Goal: Task Accomplishment & Management: Manage account settings

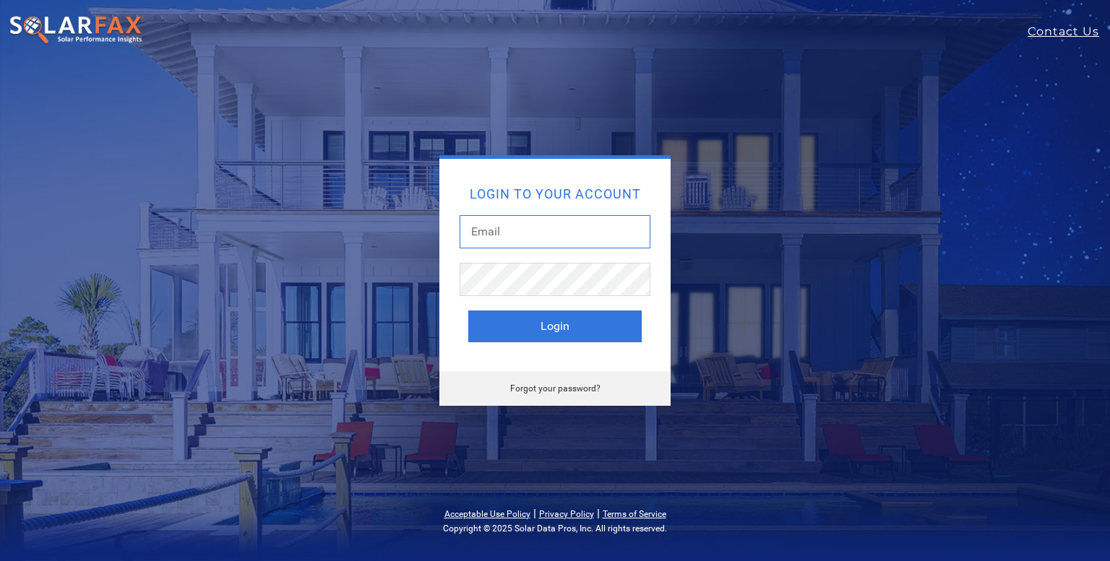
click at [499, 232] on input "text" at bounding box center [554, 231] width 191 height 33
click at [481, 233] on input "text" at bounding box center [554, 231] width 191 height 33
paste input "harold@symmetricenergy.com"
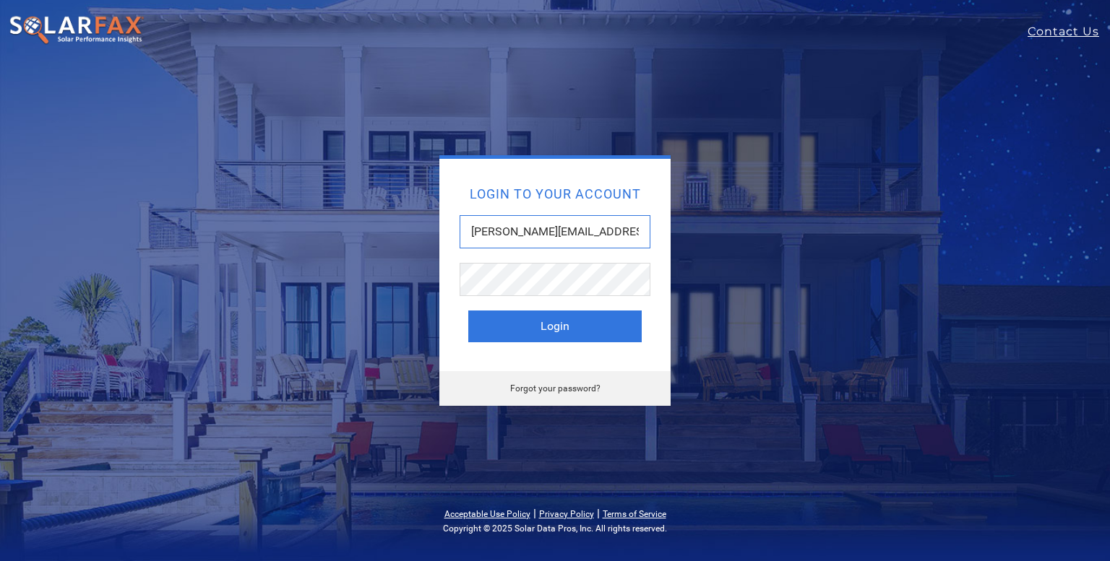
type input "harold@symmetricenergy.com"
click at [555, 329] on button "Login" at bounding box center [554, 327] width 173 height 32
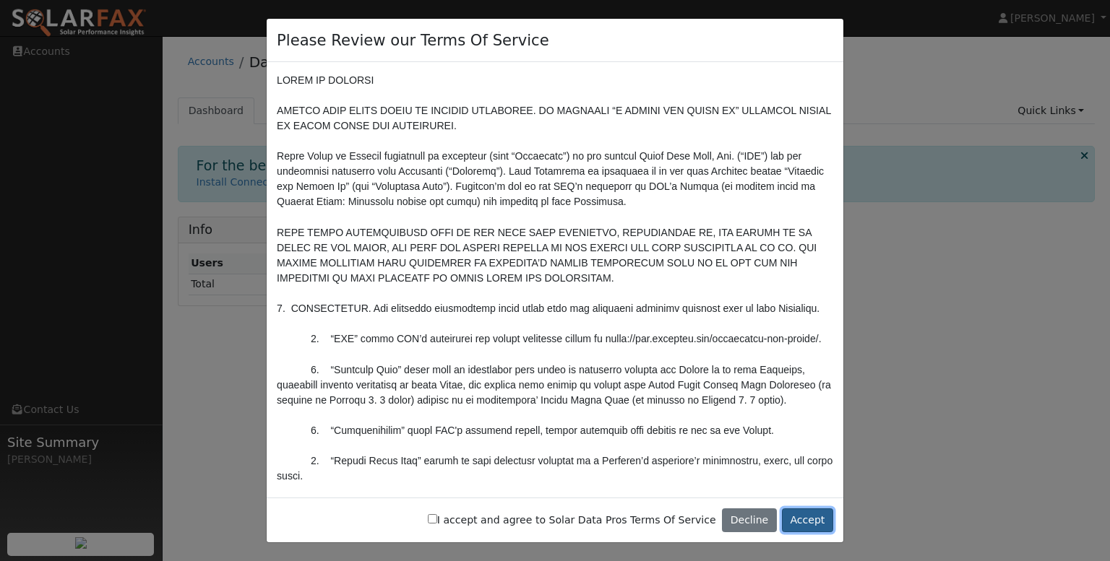
click at [810, 524] on button "Accept" at bounding box center [807, 521] width 51 height 25
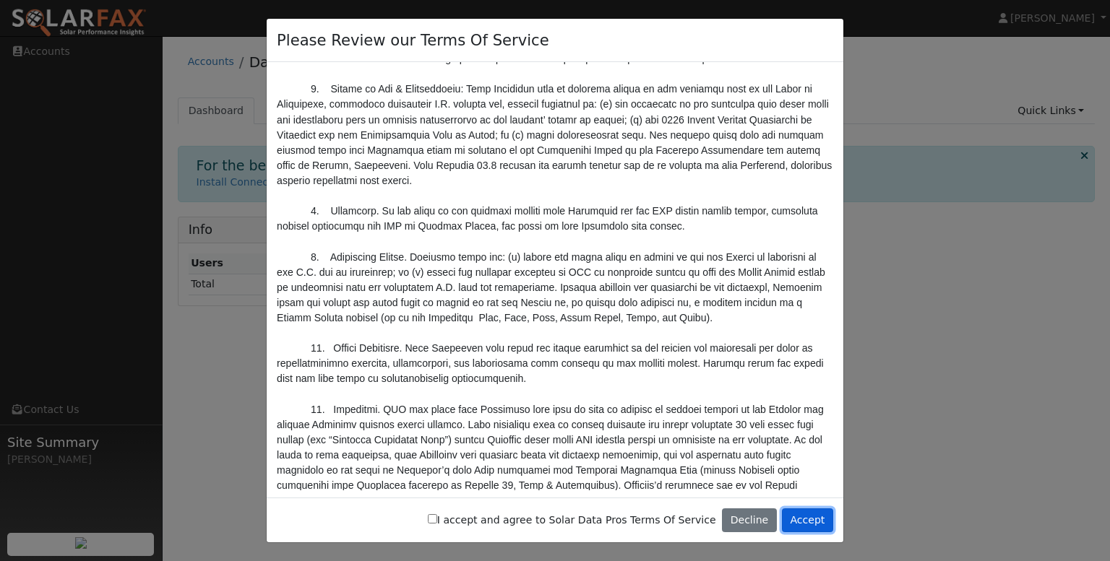
scroll to position [4849, 0]
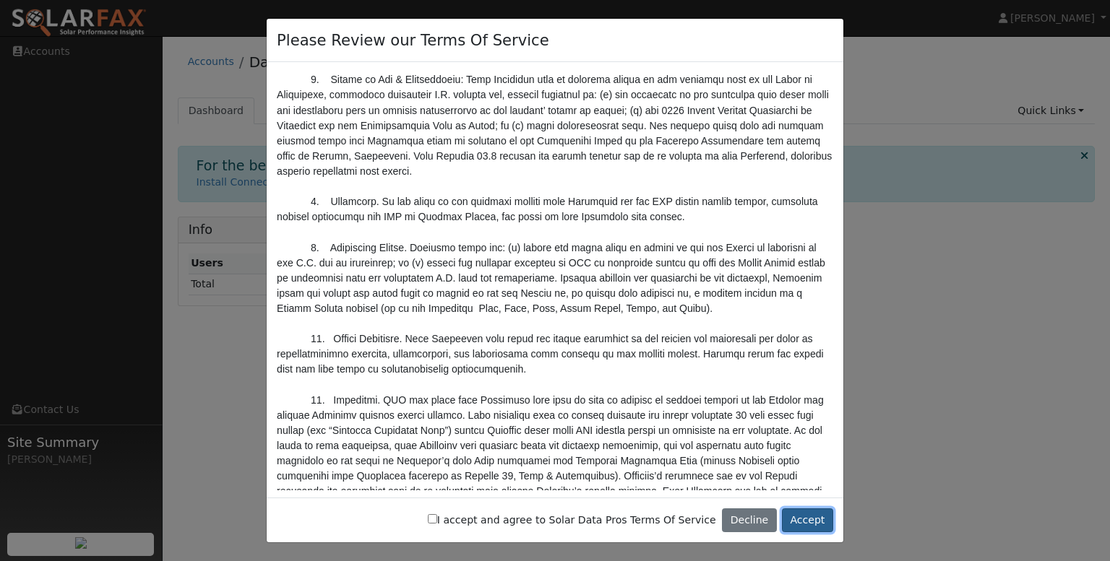
click at [802, 524] on button "Accept" at bounding box center [807, 521] width 51 height 25
click at [437, 517] on input "I accept and agree to Solar Data Pros Terms Of Service" at bounding box center [432, 518] width 9 height 9
checkbox input "true"
click at [807, 522] on button "Accept" at bounding box center [807, 521] width 51 height 25
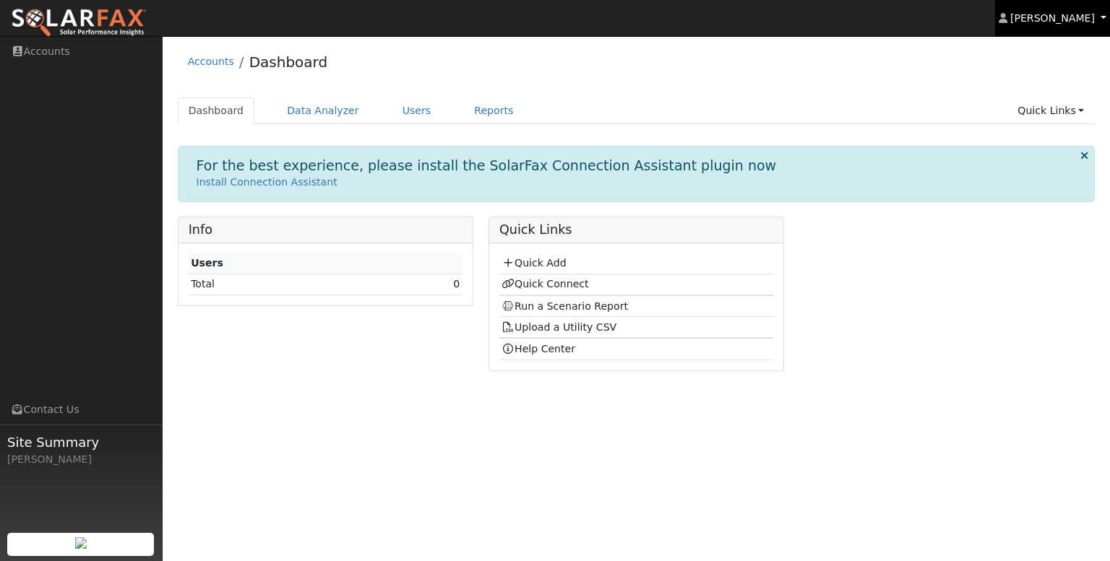
click at [1104, 17] on link "Harold Rhodes" at bounding box center [1053, 18] width 116 height 36
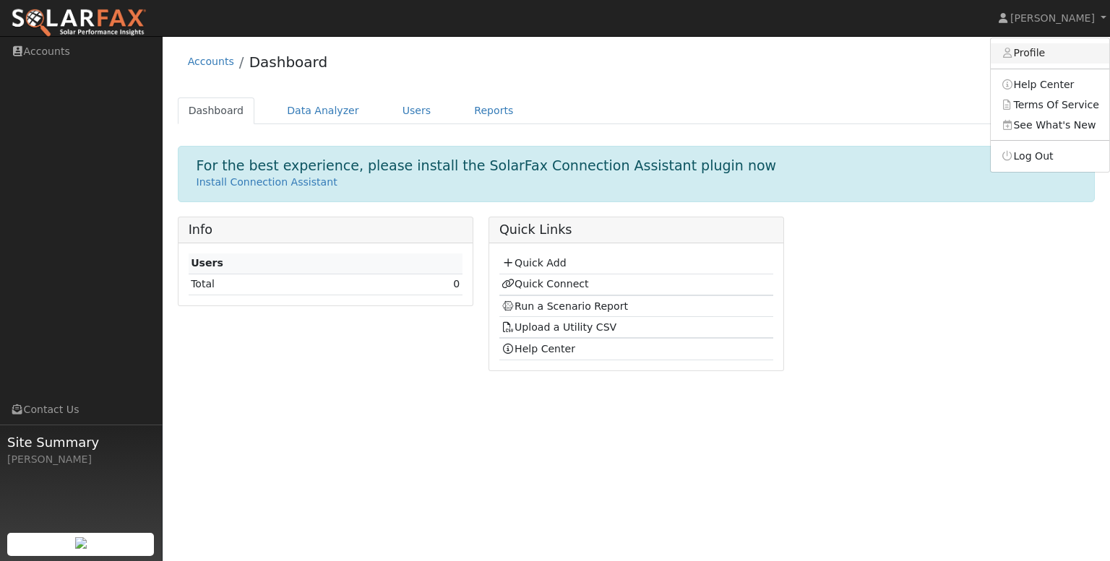
click at [1037, 53] on link "Profile" at bounding box center [1049, 53] width 118 height 20
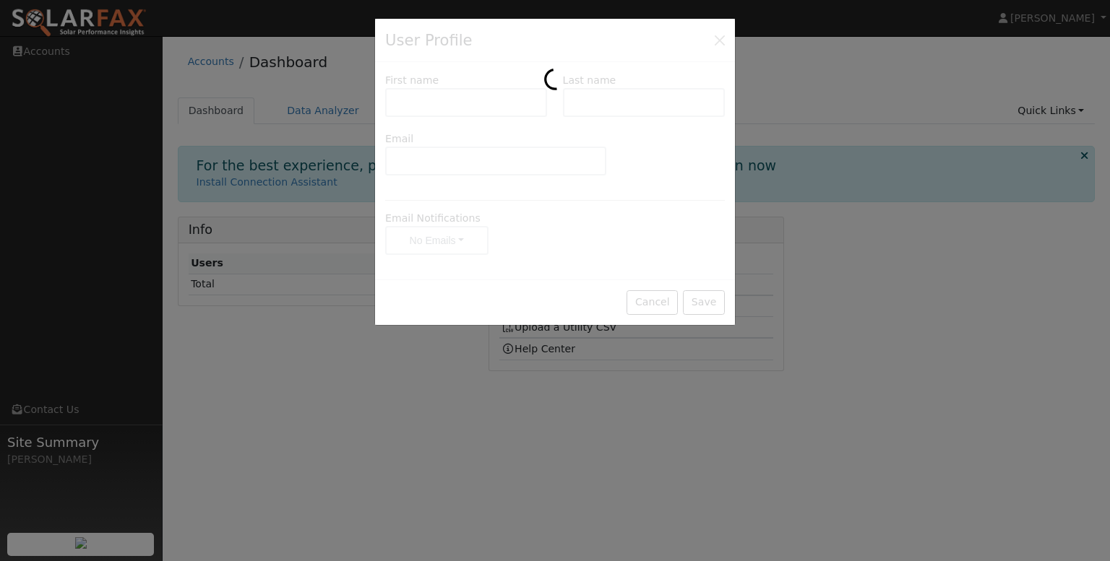
type input "Harold"
type input "Rhodes"
type input "harold@symmetricenergy.com"
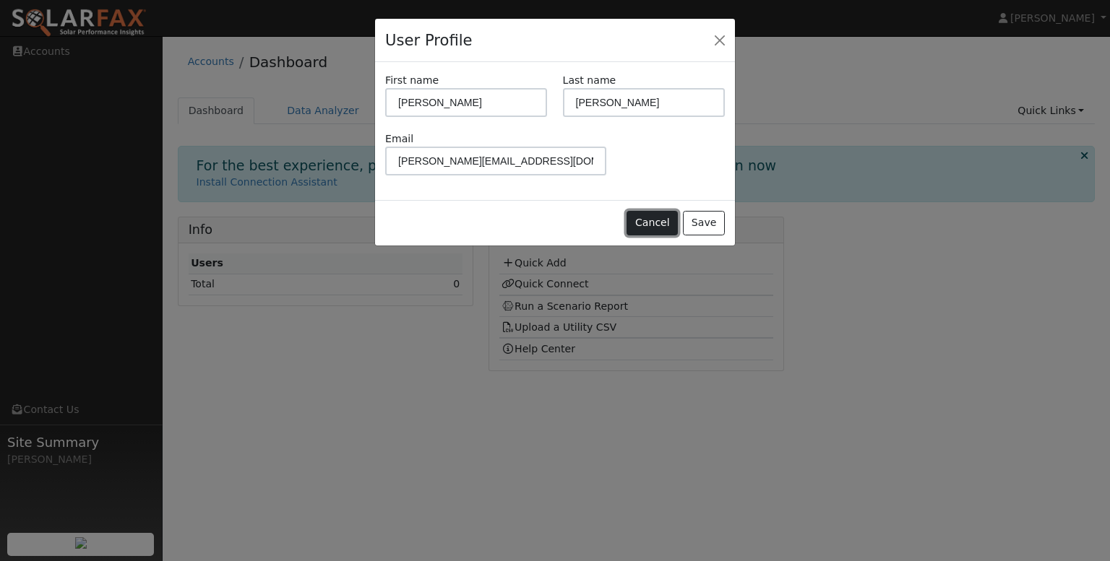
click at [648, 220] on button "Cancel" at bounding box center [651, 223] width 51 height 25
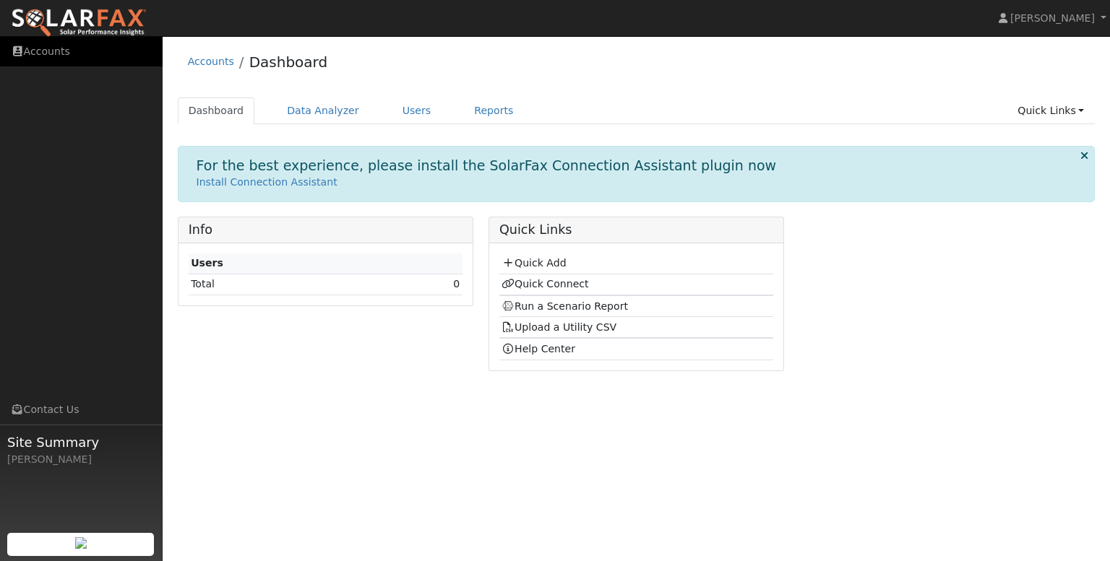
click at [47, 53] on link "Accounts" at bounding box center [81, 52] width 163 height 30
click at [397, 111] on link "Users" at bounding box center [417, 111] width 51 height 27
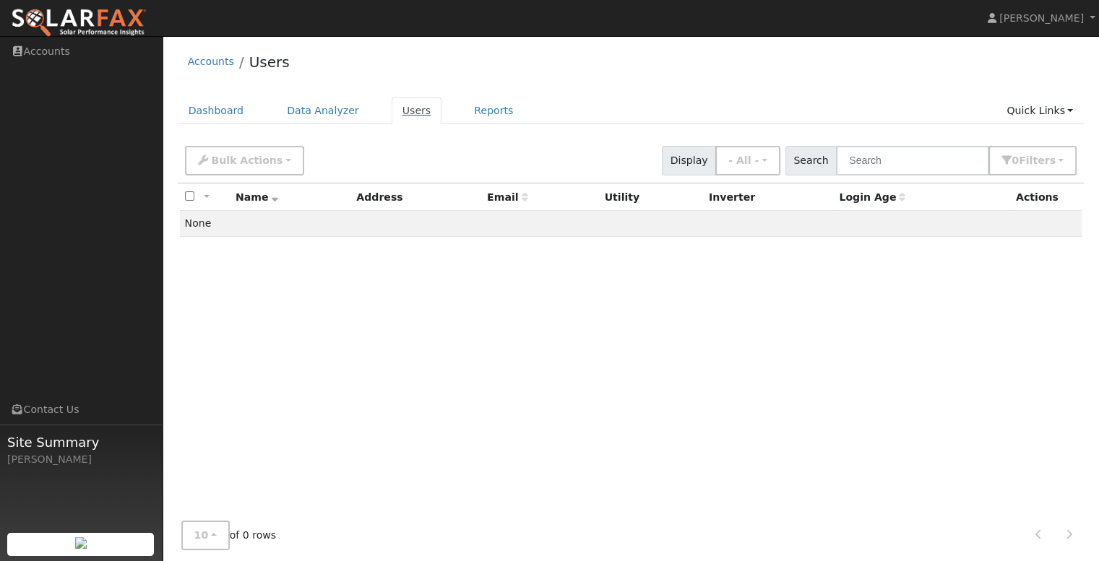
click at [400, 113] on link "Users" at bounding box center [417, 111] width 51 height 27
click at [332, 113] on link "Data Analyzer" at bounding box center [323, 111] width 94 height 27
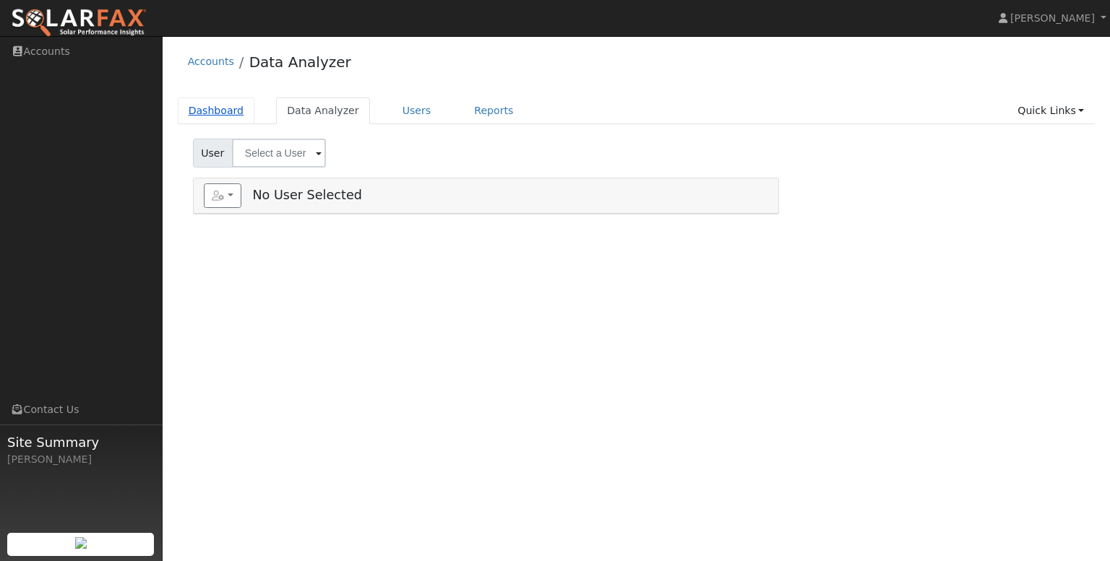
click at [217, 111] on link "Dashboard" at bounding box center [216, 111] width 77 height 27
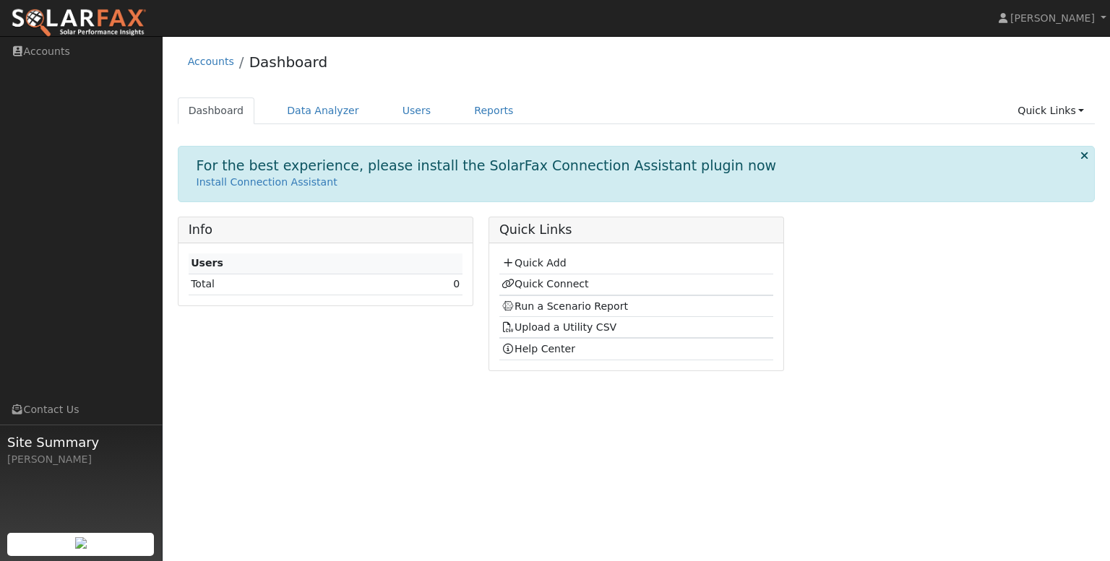
click at [54, 449] on span "Site Summary" at bounding box center [80, 443] width 147 height 20
click at [1104, 20] on link "Harold Rhodes" at bounding box center [1053, 18] width 116 height 36
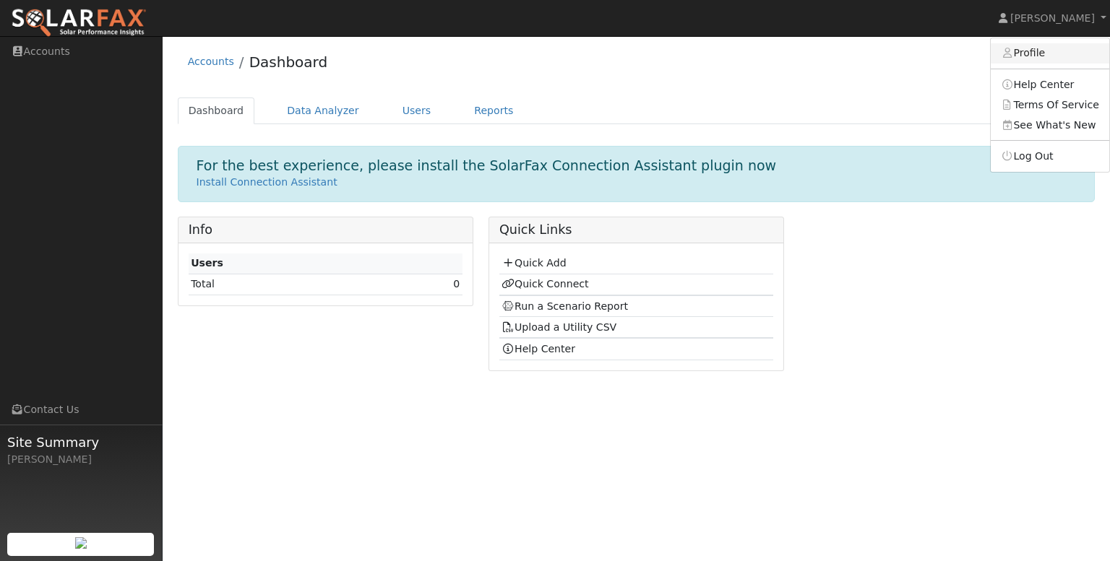
click at [1030, 53] on link "Profile" at bounding box center [1049, 53] width 118 height 20
type input "Harold"
type input "Rhodes"
type input "harold@symmetricenergy.com"
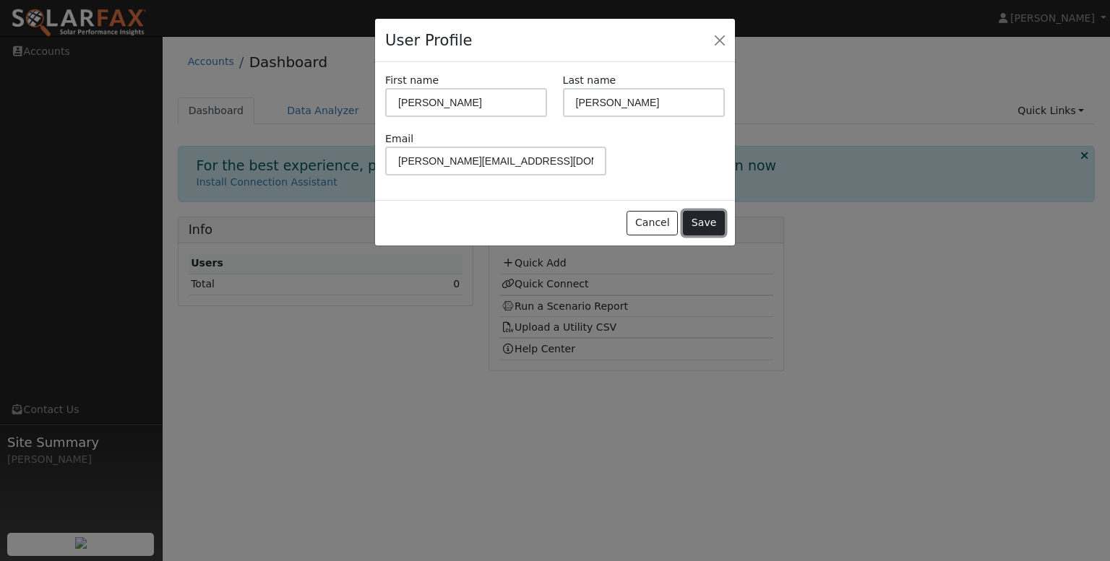
click at [708, 225] on button "Save" at bounding box center [704, 223] width 42 height 25
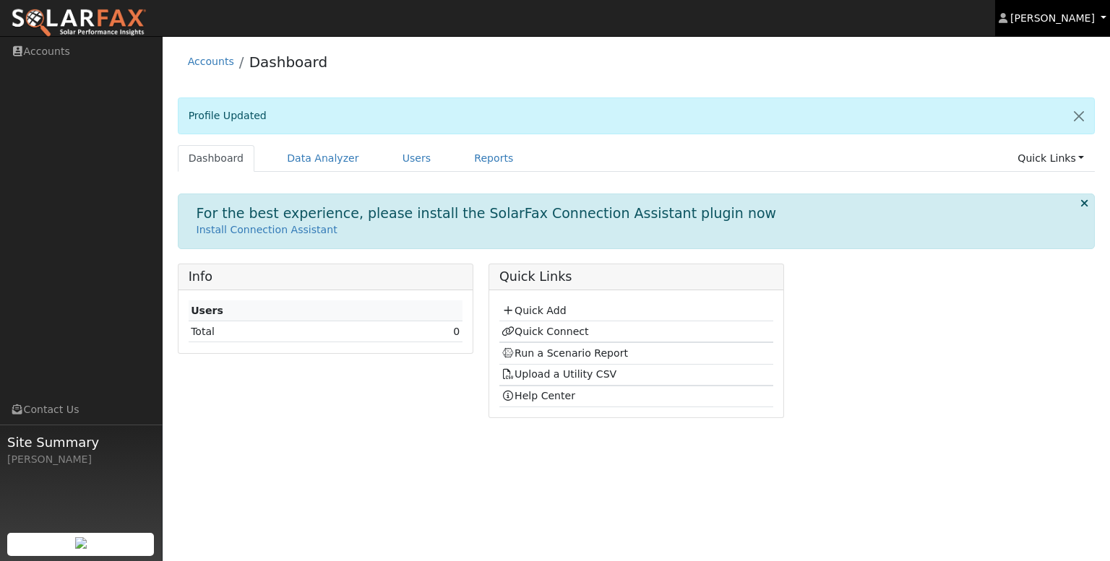
click at [1086, 20] on span "Harold Rhodes" at bounding box center [1052, 18] width 85 height 12
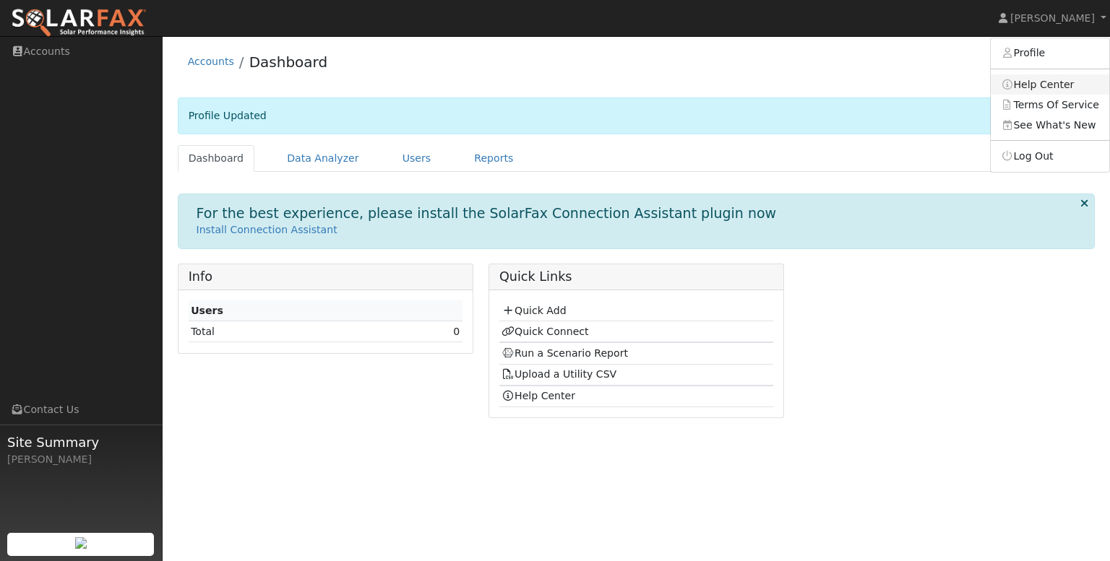
click at [1064, 87] on link "Help Center" at bounding box center [1049, 84] width 118 height 20
click at [34, 451] on span "Site Summary" at bounding box center [80, 443] width 147 height 20
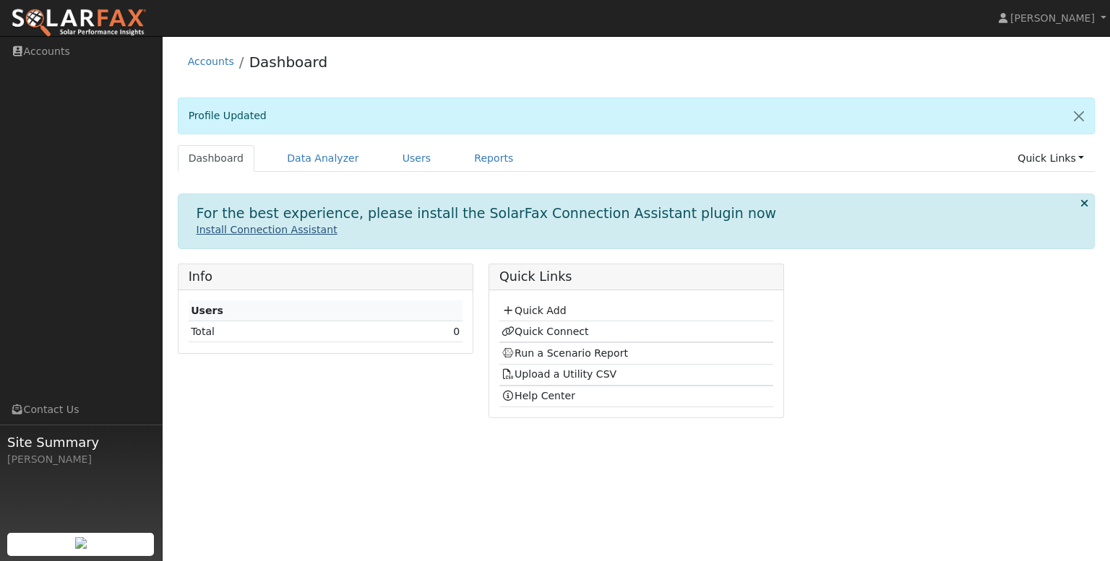
click at [288, 230] on link "Install Connection Assistant" at bounding box center [266, 230] width 141 height 12
click at [1007, 19] on icon at bounding box center [1002, 18] width 9 height 10
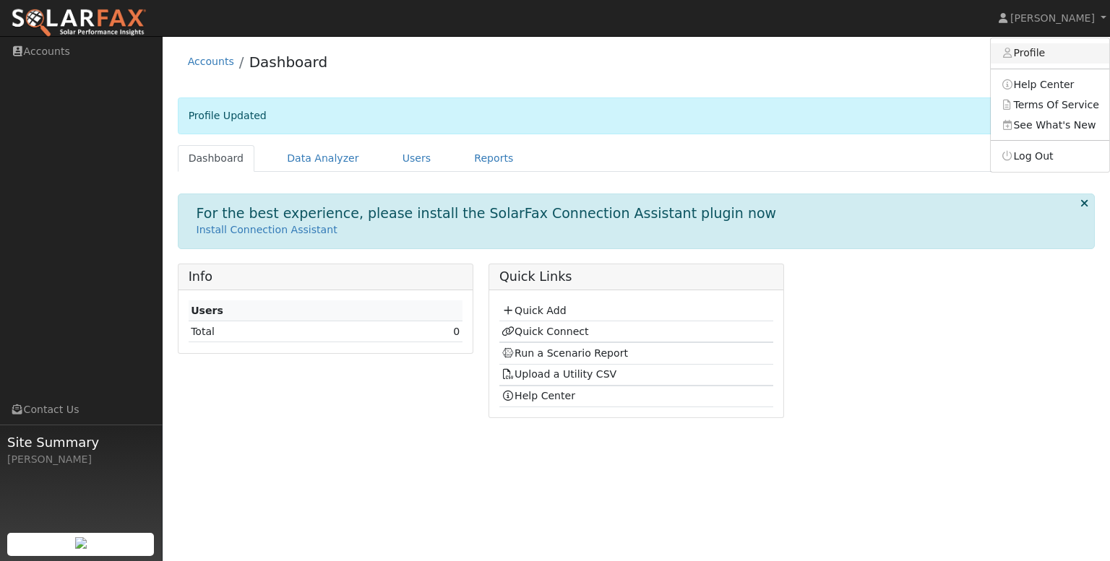
click at [1026, 53] on link "Profile" at bounding box center [1049, 53] width 118 height 20
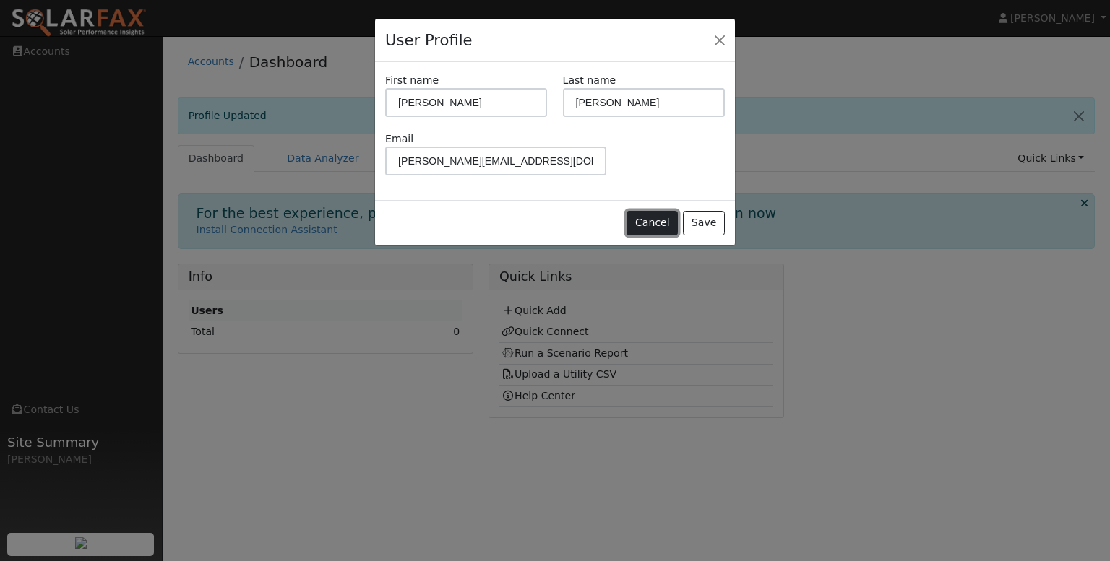
click at [648, 228] on button "Cancel" at bounding box center [651, 223] width 51 height 25
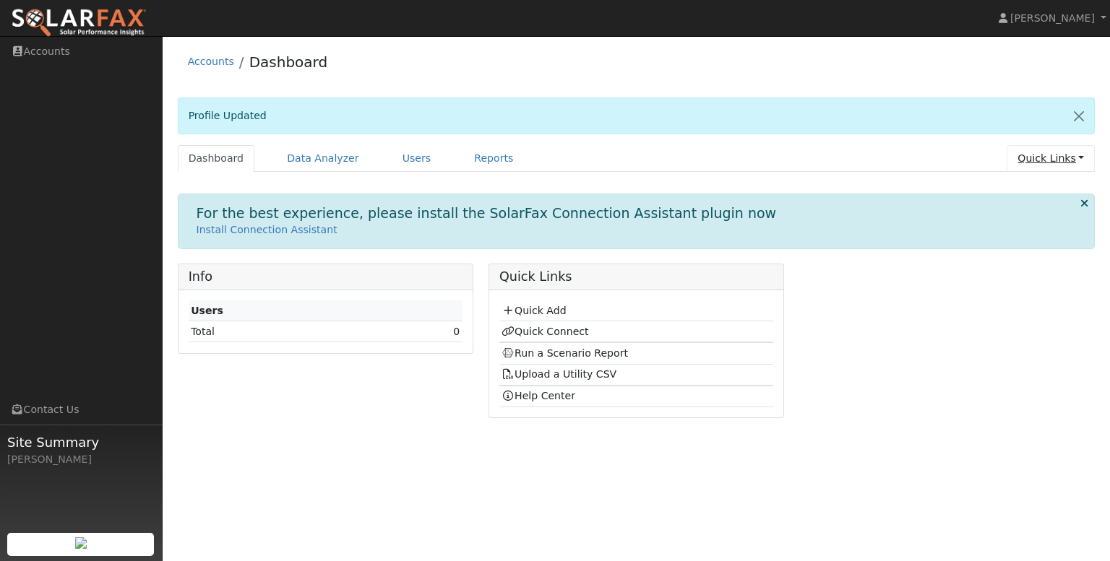
click at [1084, 155] on link "Quick Links" at bounding box center [1050, 158] width 88 height 27
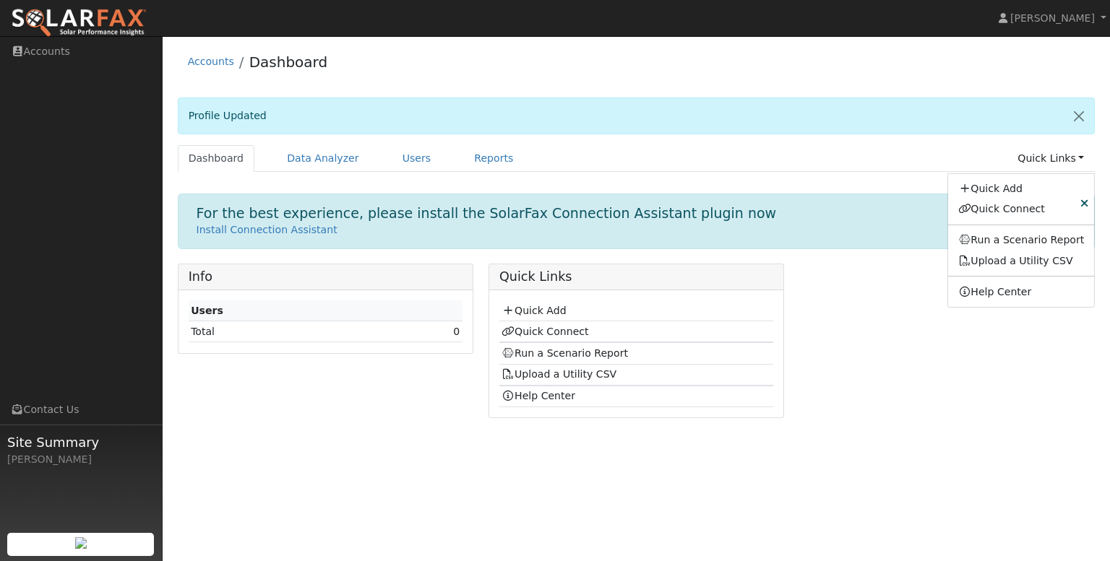
click at [764, 454] on div "User Profile First name Harold Last name Rhodes Email harold@symmetricenergy.co…" at bounding box center [636, 298] width 947 height 525
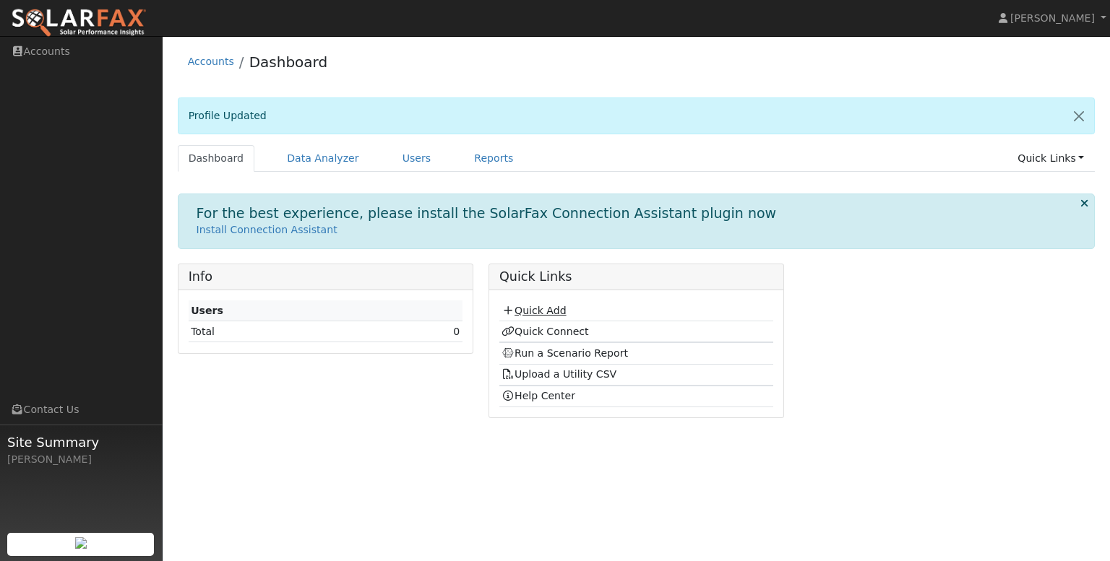
click at [548, 310] on link "Quick Add" at bounding box center [533, 311] width 64 height 12
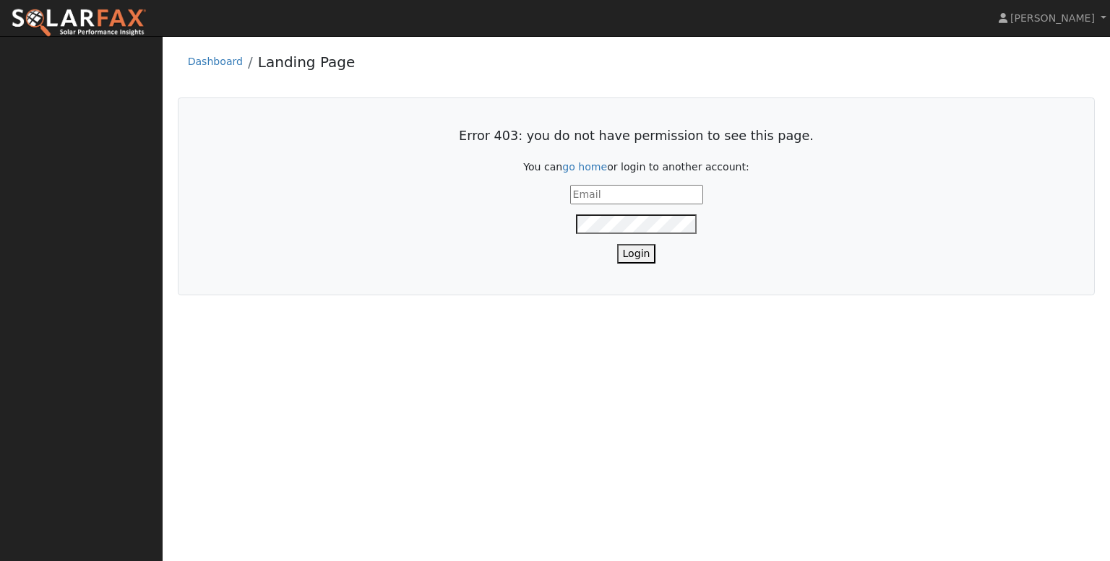
click at [601, 194] on input "text" at bounding box center [636, 195] width 133 height 20
type input "harold@symmetricenergy.com"
click at [644, 256] on button "Login" at bounding box center [636, 254] width 39 height 20
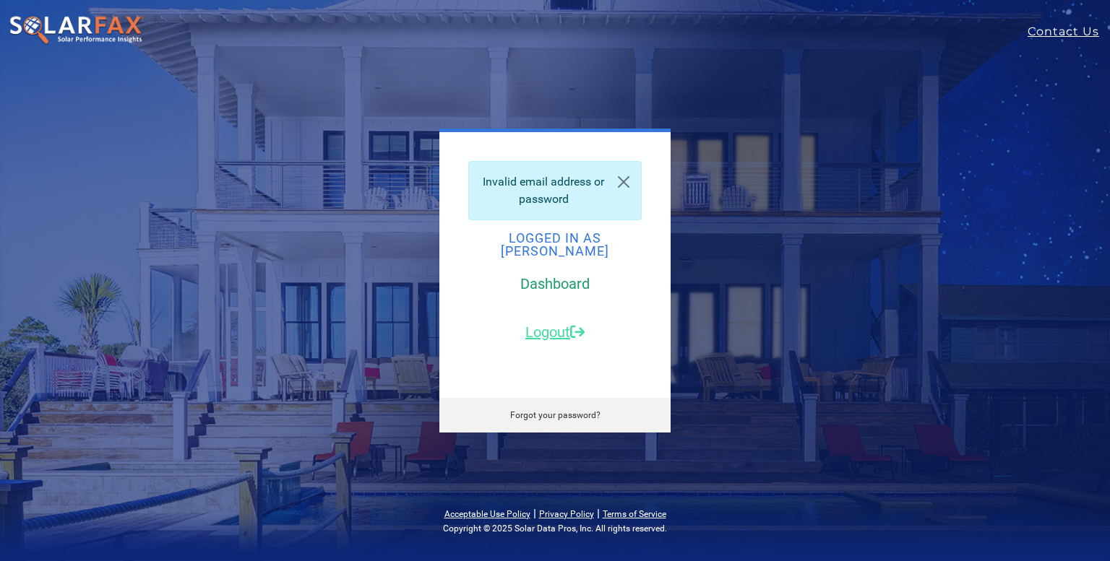
click at [560, 280] on link "Dashboard" at bounding box center [554, 283] width 69 height 17
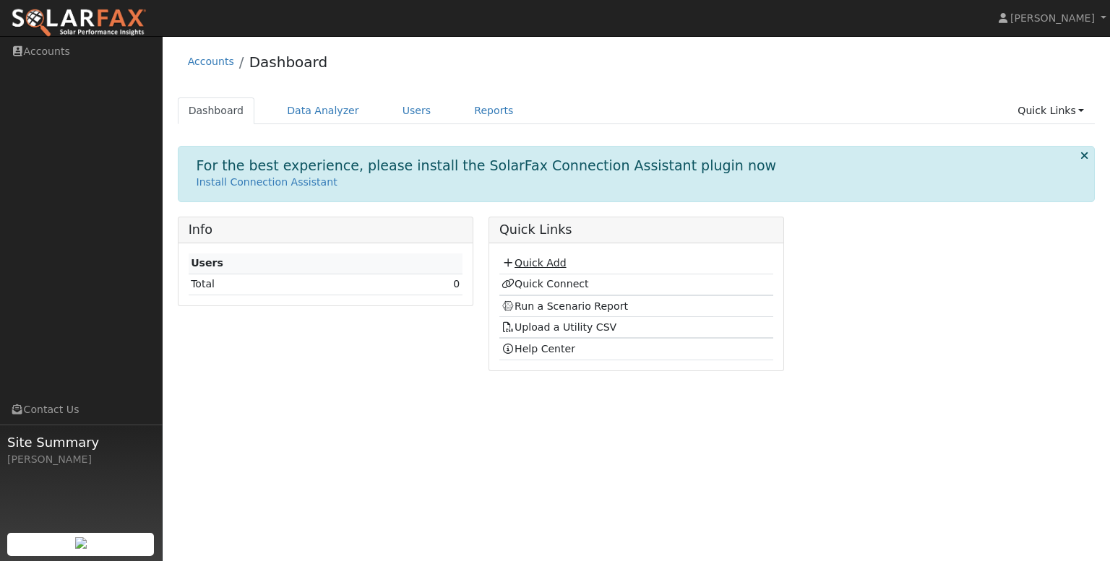
click at [532, 266] on link "Quick Add" at bounding box center [533, 263] width 64 height 12
click at [530, 261] on link "Quick Add" at bounding box center [533, 263] width 64 height 12
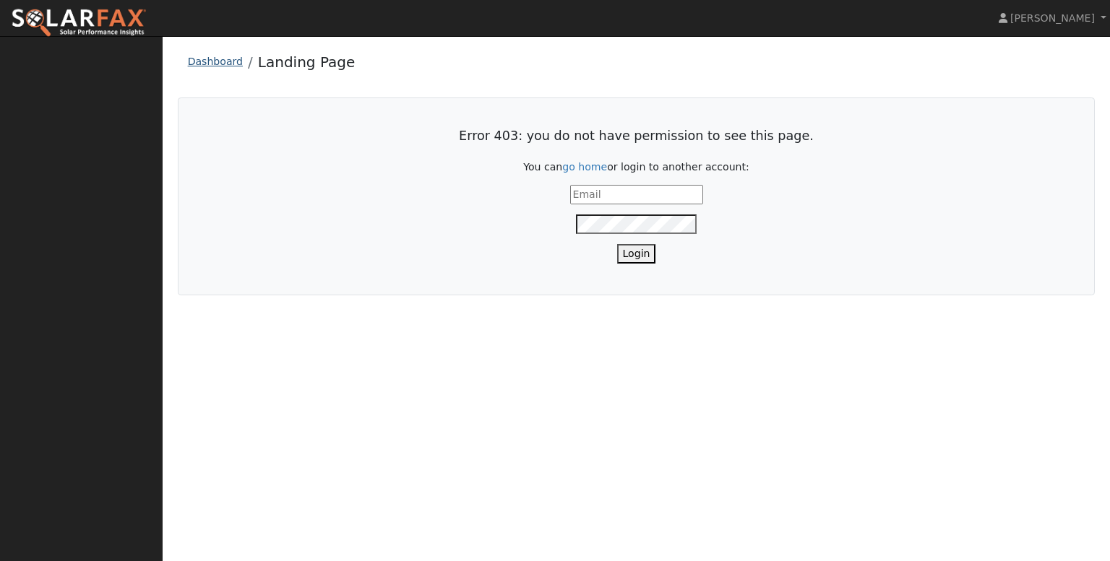
click at [215, 63] on link "Dashboard" at bounding box center [215, 62] width 55 height 12
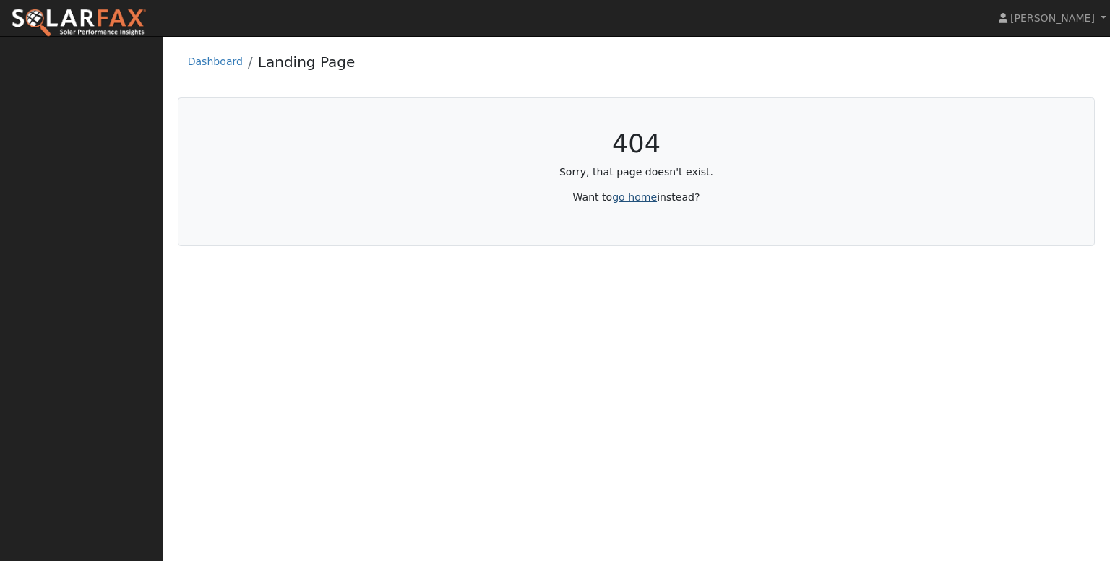
click at [644, 198] on link "go home" at bounding box center [634, 197] width 45 height 12
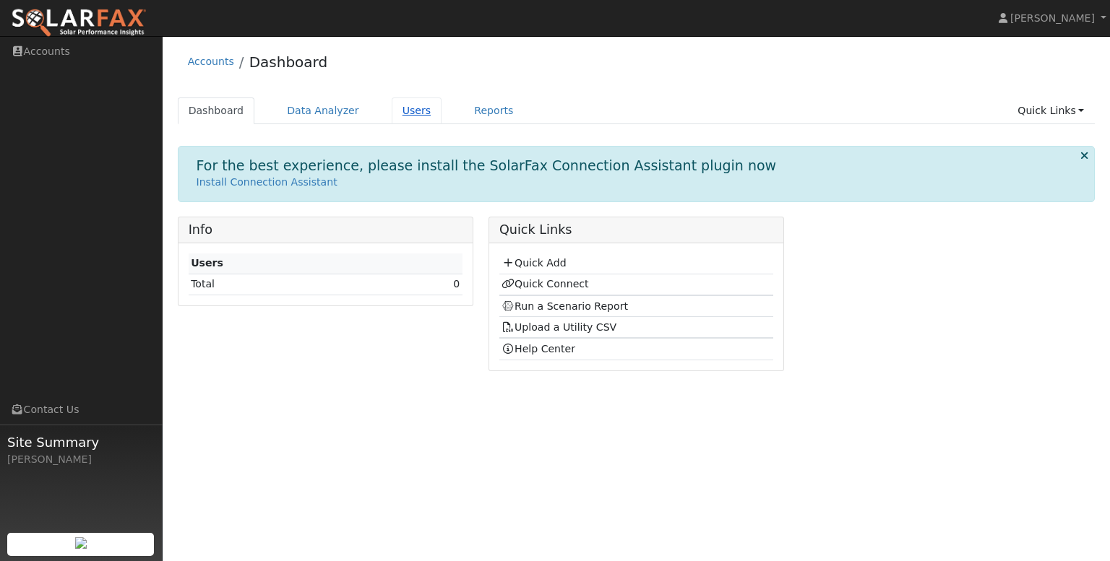
click at [397, 113] on link "Users" at bounding box center [417, 111] width 51 height 27
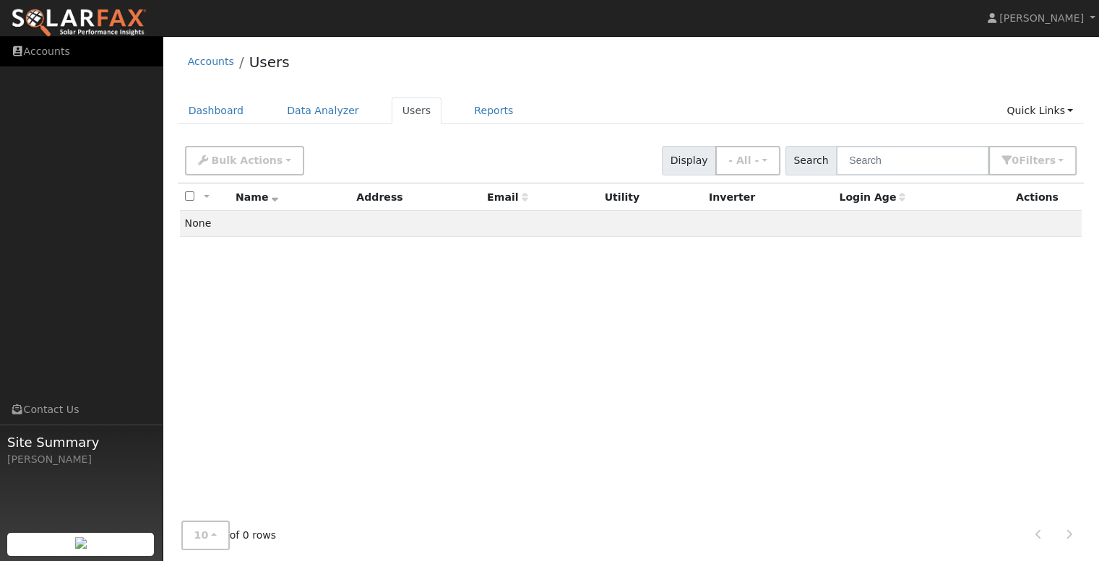
click at [24, 47] on link "Accounts" at bounding box center [81, 52] width 163 height 30
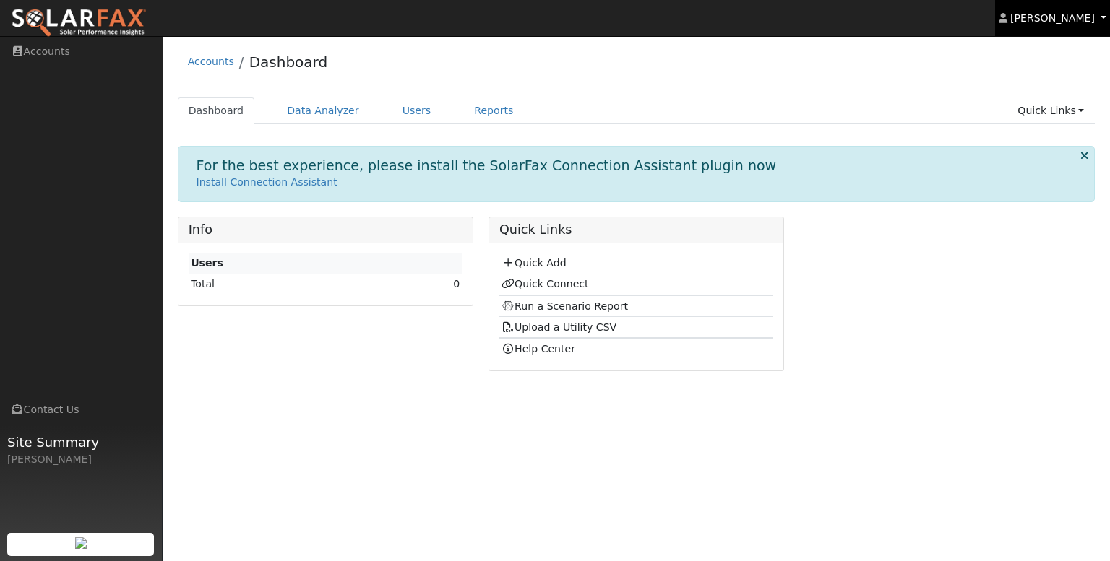
click at [1102, 18] on link "[PERSON_NAME]" at bounding box center [1053, 18] width 116 height 36
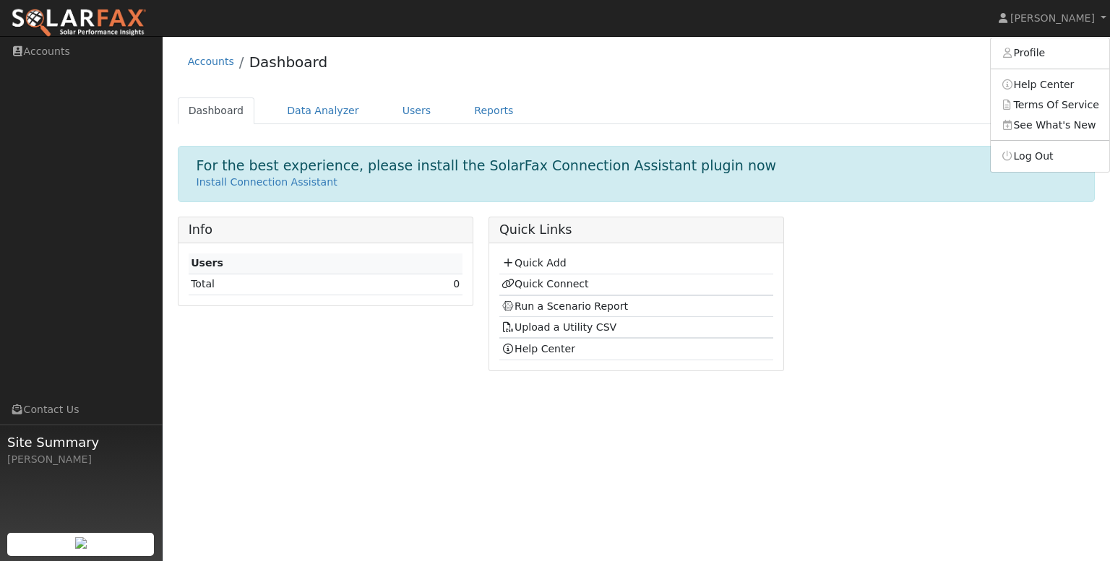
click at [662, 486] on div "User Profile First name Last name Email Email Notifications No Emails No Emails…" at bounding box center [636, 298] width 947 height 525
click at [90, 123] on ul "Navigation Accounts Links Contact Us Site Summary Harold Rhodes" at bounding box center [81, 317] width 163 height 561
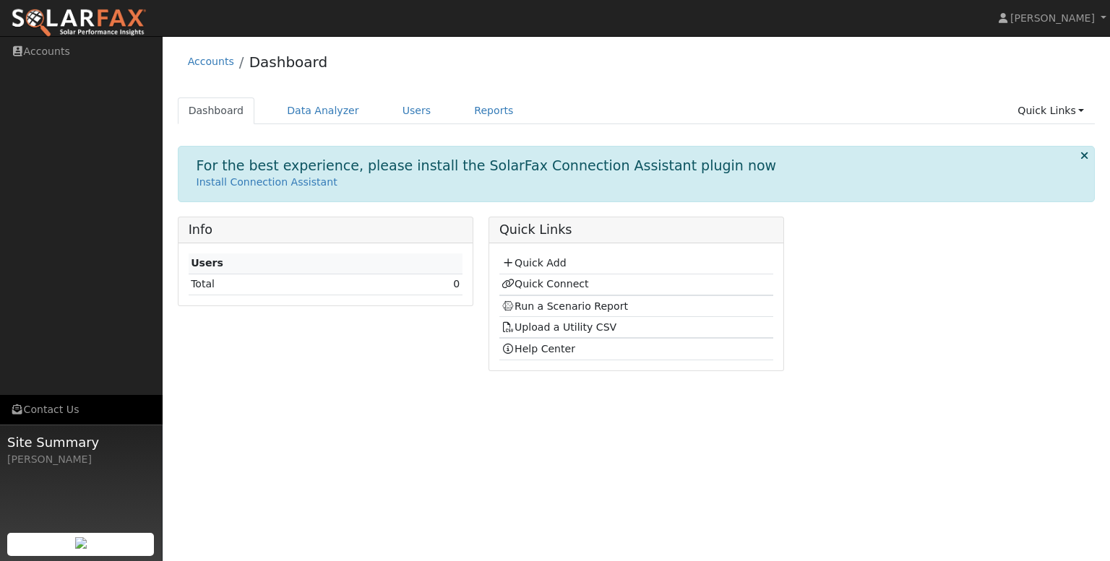
click at [51, 412] on link "Contact Us" at bounding box center [81, 410] width 163 height 30
click at [51, 459] on div "[PERSON_NAME]" at bounding box center [80, 459] width 147 height 15
click at [49, 445] on span "Site Summary" at bounding box center [80, 443] width 147 height 20
click at [75, 537] on img at bounding box center [81, 543] width 12 height 12
drag, startPoint x: 72, startPoint y: 496, endPoint x: 71, endPoint y: 486, distance: 9.5
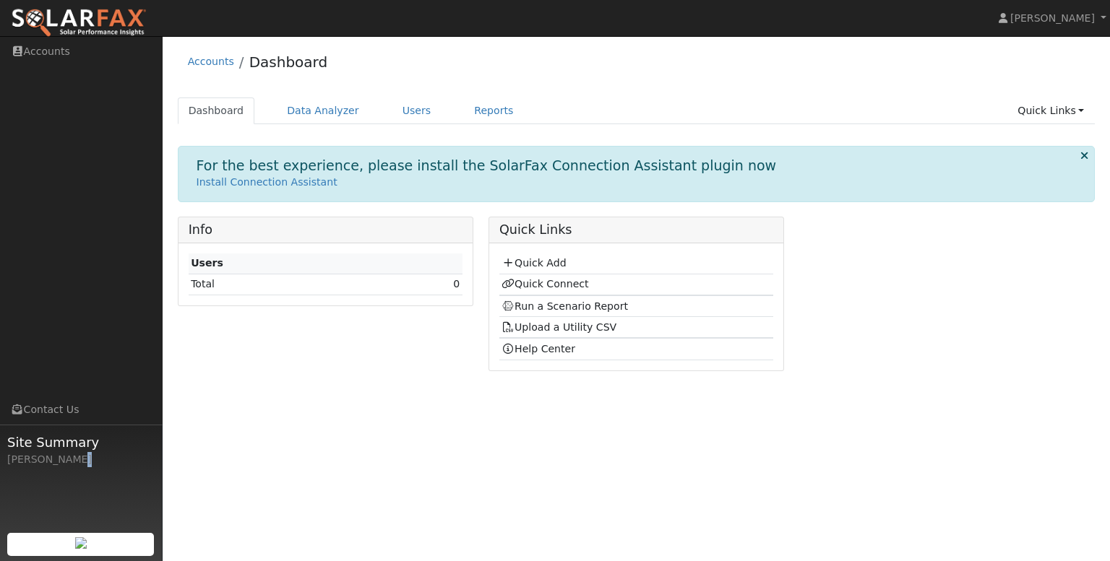
click at [71, 493] on div "Site Summary Harold Rhodes" at bounding box center [81, 497] width 163 height 144
click at [84, 13] on img at bounding box center [79, 23] width 136 height 30
click at [525, 347] on link "Help Center" at bounding box center [538, 349] width 74 height 12
click at [46, 56] on link "Accounts" at bounding box center [81, 52] width 163 height 30
click at [545, 259] on link "Quick Add" at bounding box center [533, 263] width 64 height 12
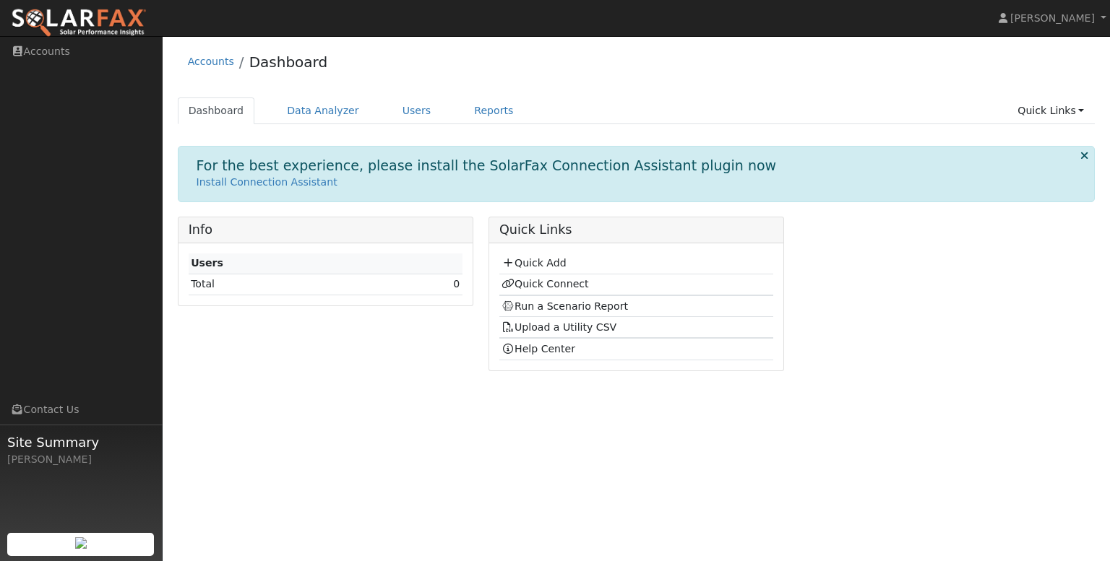
click at [52, 216] on ul "Navigation Accounts Links Contact Us Site Summary [PERSON_NAME]" at bounding box center [81, 317] width 163 height 561
click at [1106, 20] on link "[PERSON_NAME]" at bounding box center [1053, 18] width 116 height 36
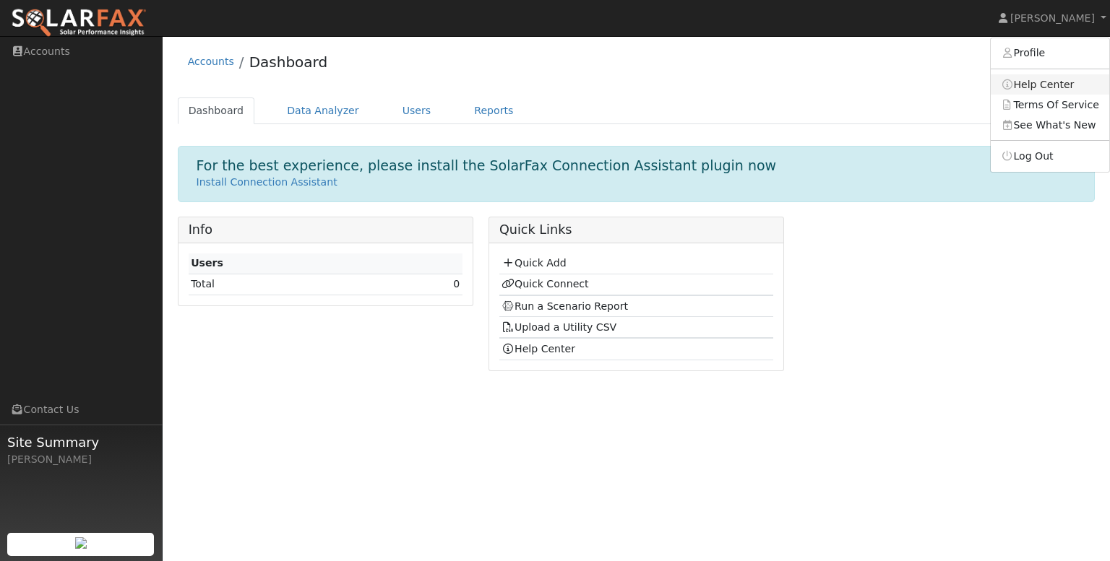
click at [1052, 87] on link "Help Center" at bounding box center [1049, 84] width 118 height 20
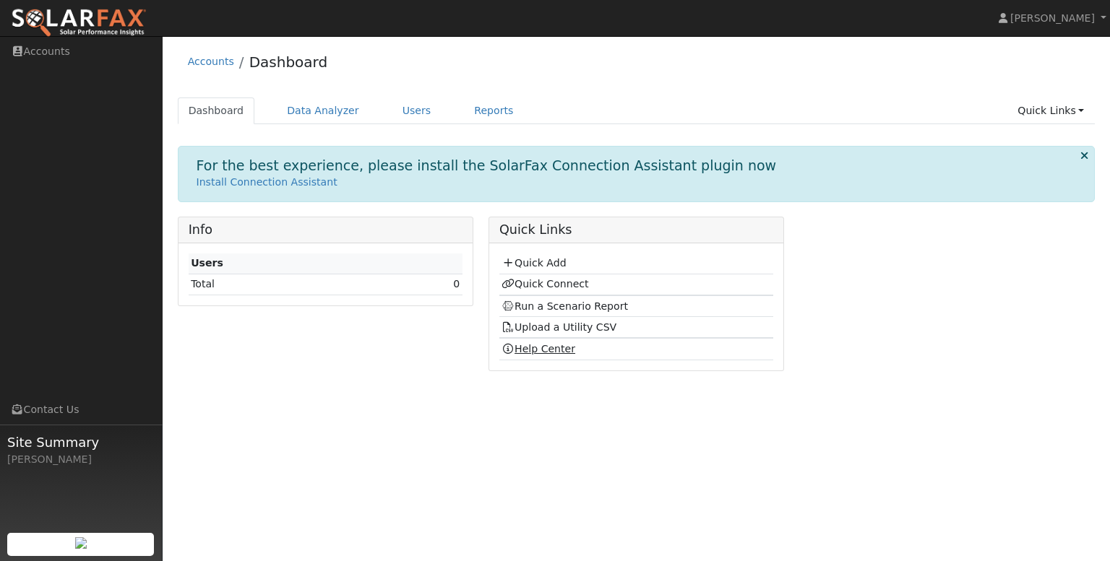
click at [556, 349] on link "Help Center" at bounding box center [538, 349] width 74 height 12
click at [556, 261] on link "Quick Add" at bounding box center [533, 263] width 64 height 12
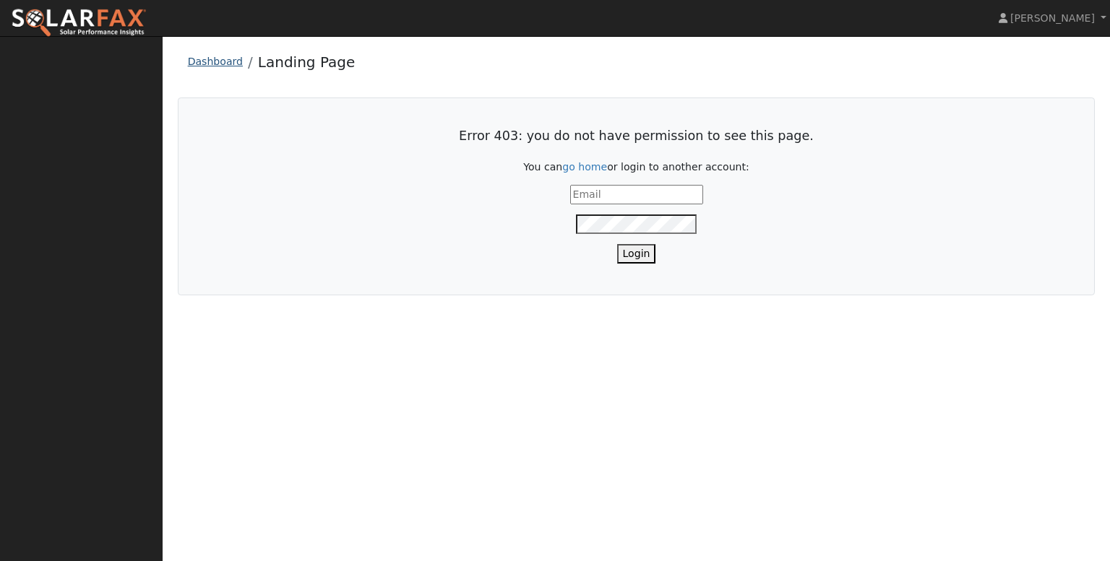
click at [213, 63] on link "Dashboard" at bounding box center [215, 62] width 55 height 12
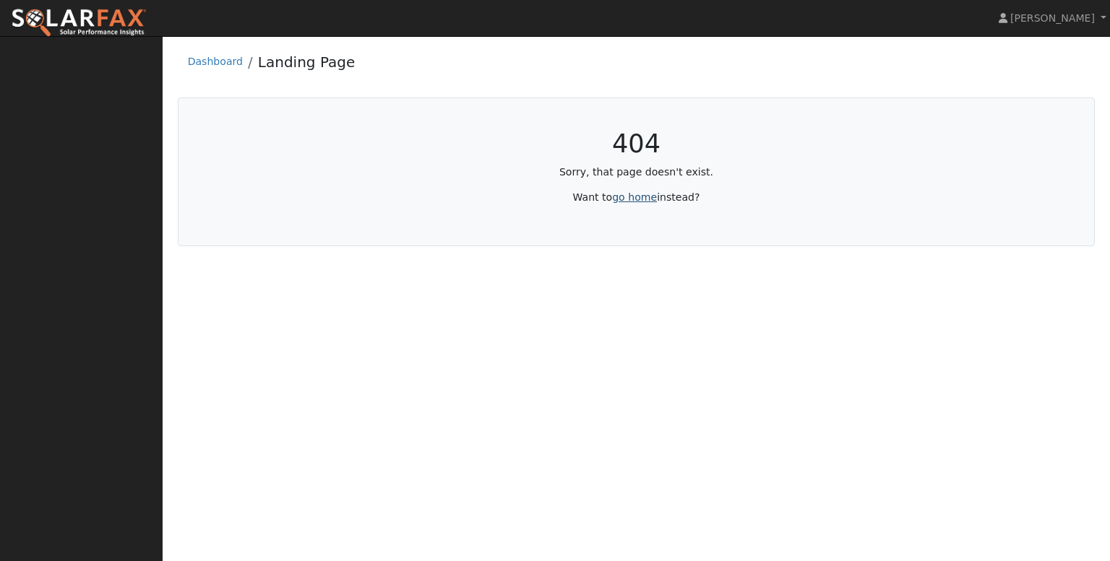
click at [630, 200] on link "go home" at bounding box center [634, 197] width 45 height 12
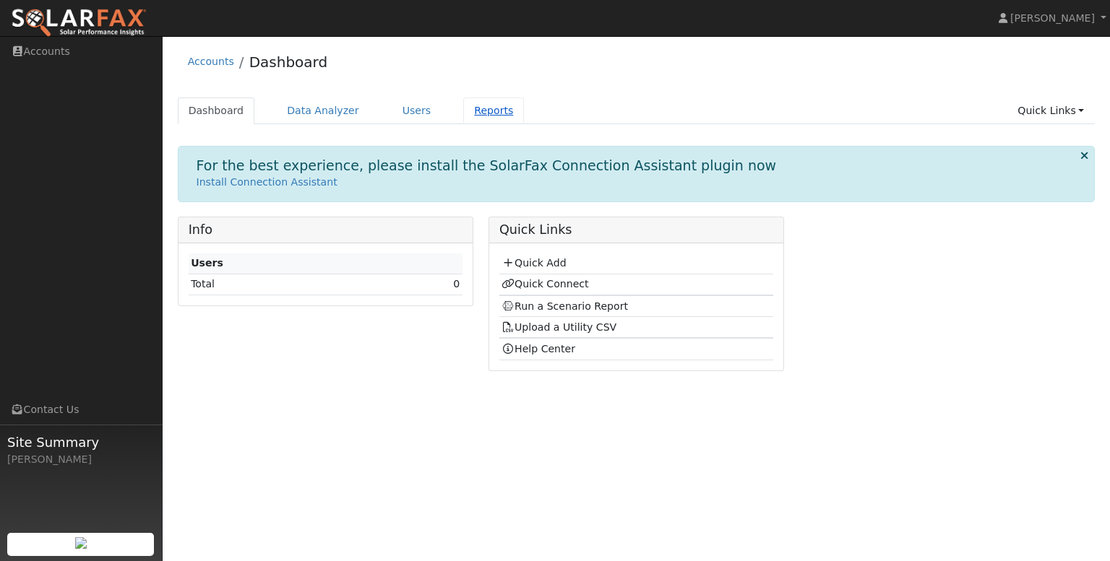
click at [468, 116] on link "Reports" at bounding box center [493, 111] width 61 height 27
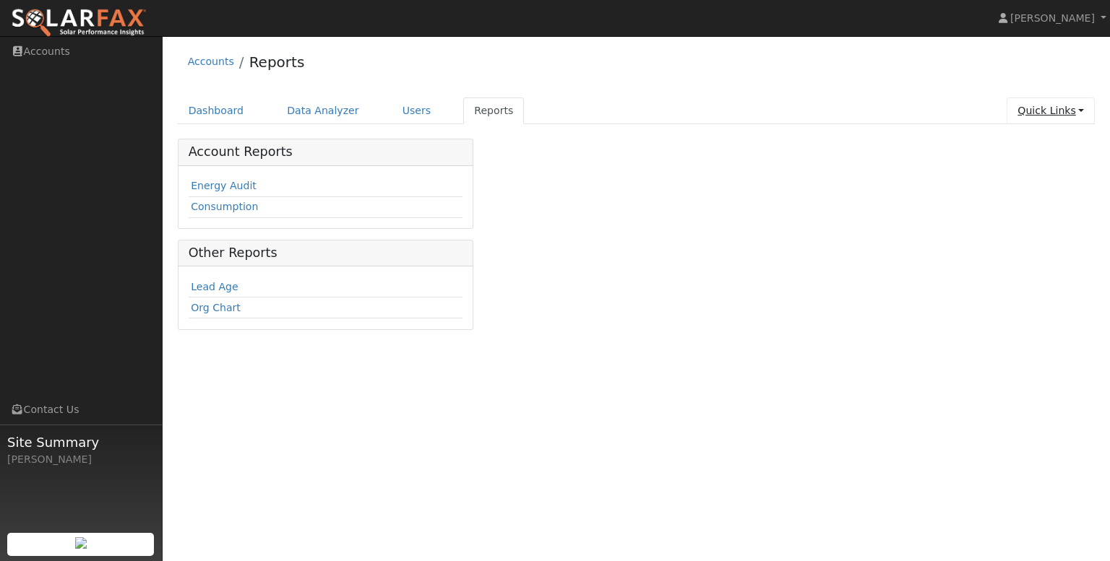
click at [1081, 109] on link "Quick Links" at bounding box center [1050, 111] width 88 height 27
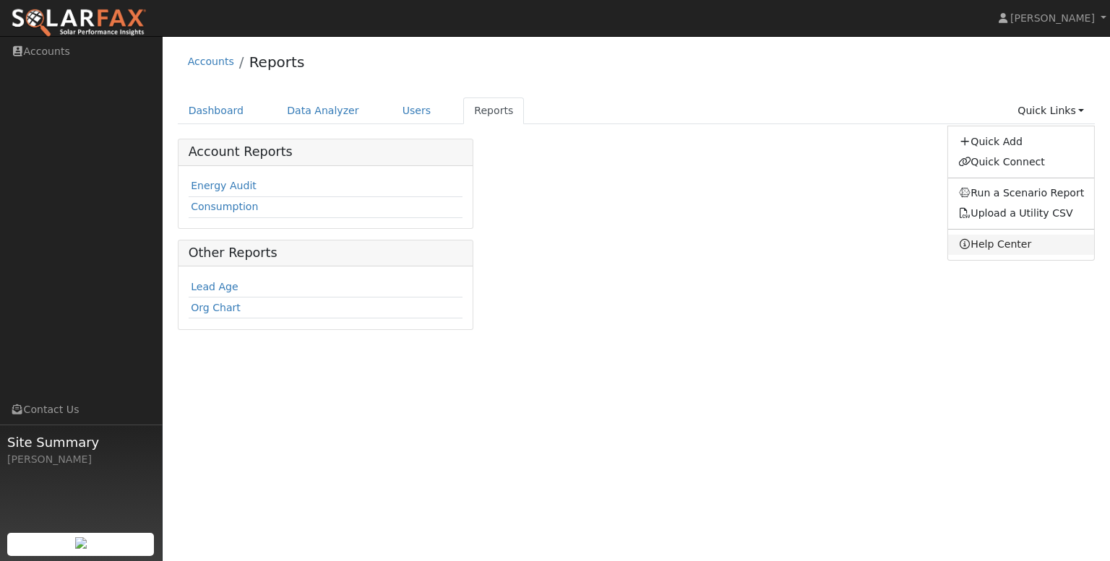
click at [1000, 247] on link "Help Center" at bounding box center [1021, 245] width 147 height 20
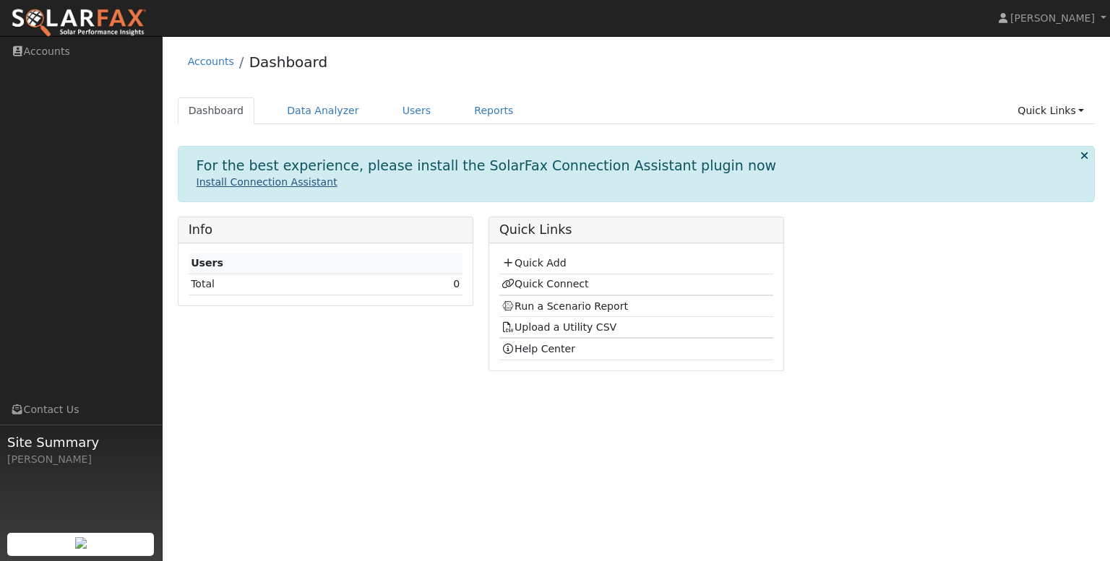
click at [257, 183] on link "Install Connection Assistant" at bounding box center [266, 182] width 141 height 12
click at [315, 113] on link "Data Analyzer" at bounding box center [323, 111] width 94 height 27
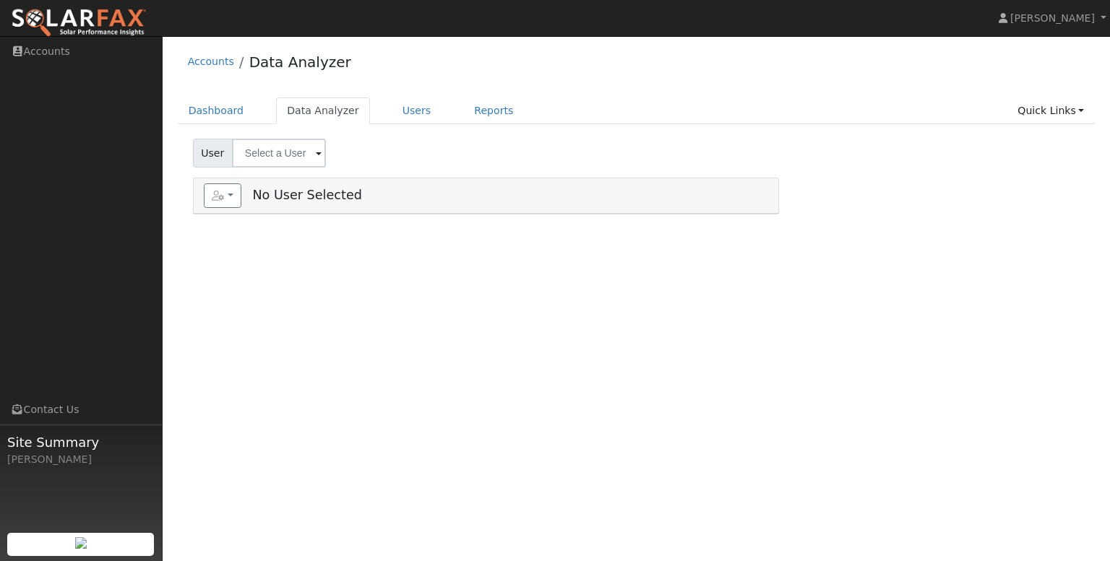
click at [316, 152] on span at bounding box center [319, 154] width 6 height 17
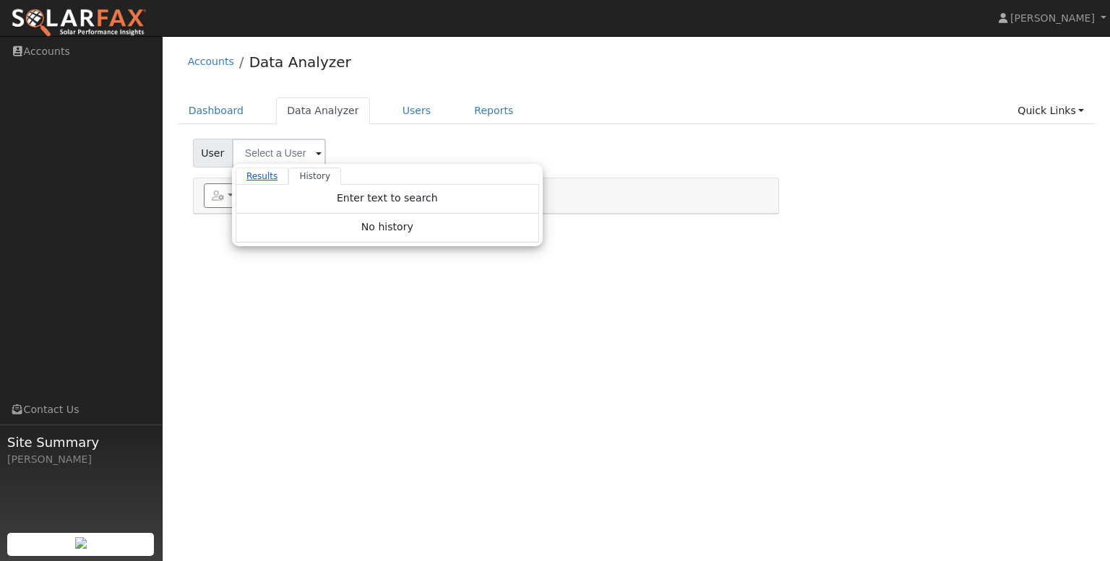
click at [255, 174] on link "Results" at bounding box center [261, 176] width 53 height 17
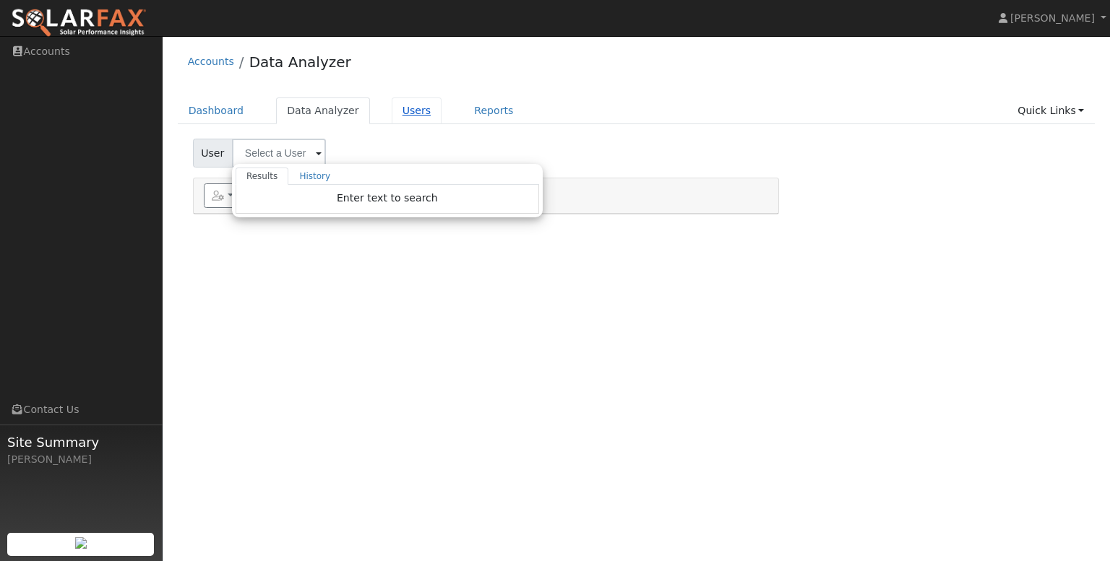
click at [404, 115] on link "Users" at bounding box center [417, 111] width 51 height 27
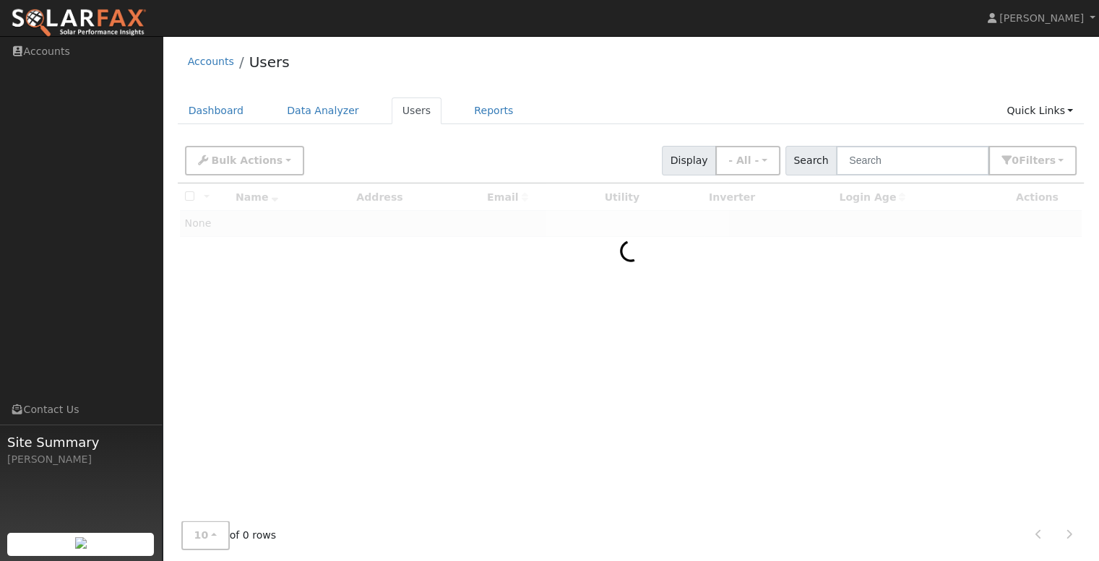
click at [53, 451] on span "Site Summary" at bounding box center [80, 443] width 147 height 20
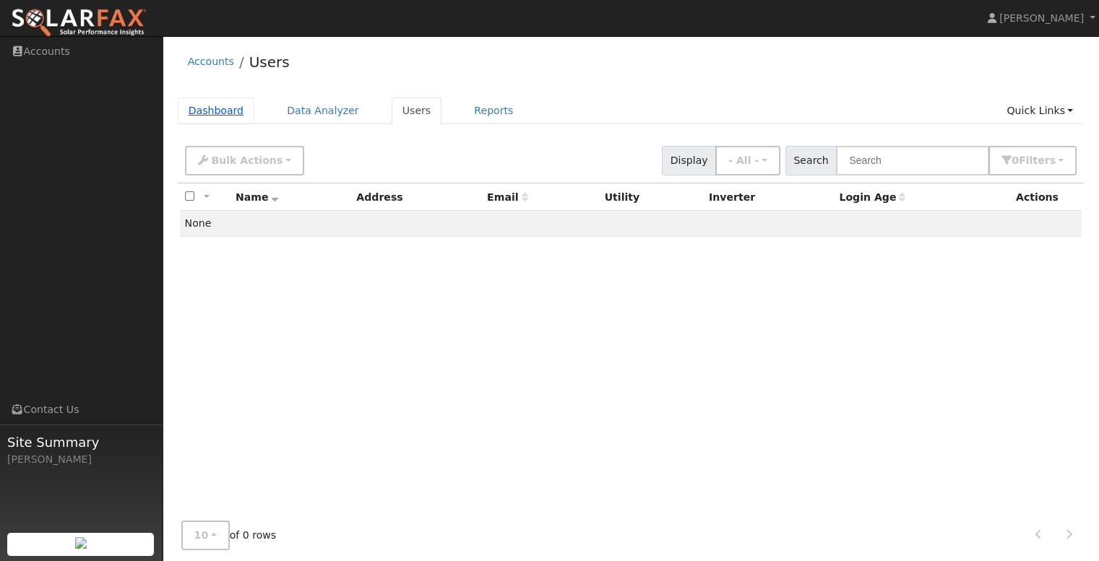
click at [217, 114] on link "Dashboard" at bounding box center [216, 111] width 77 height 27
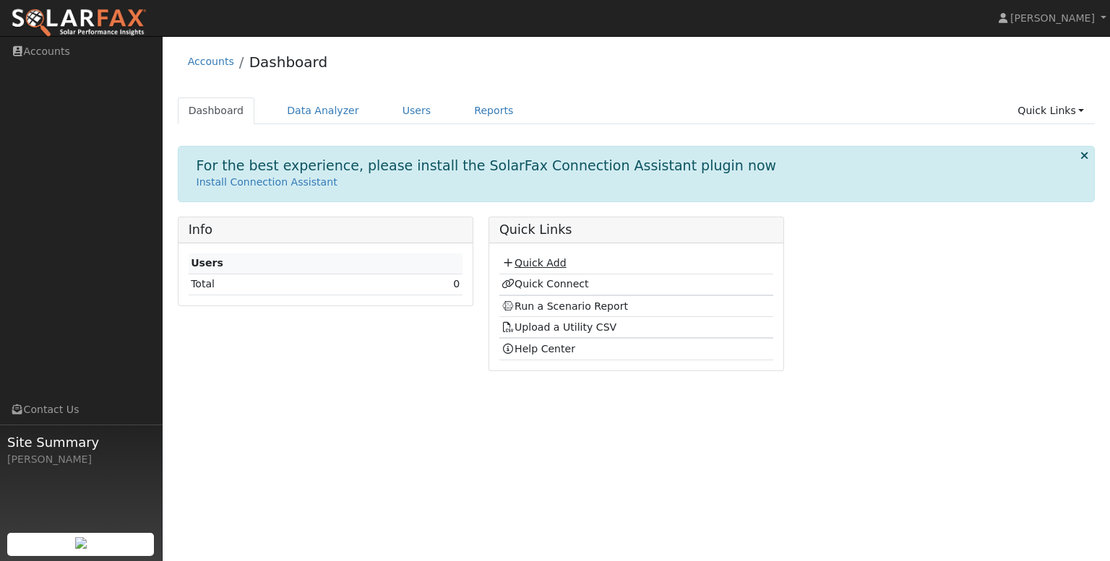
click at [533, 265] on link "Quick Add" at bounding box center [533, 263] width 64 height 12
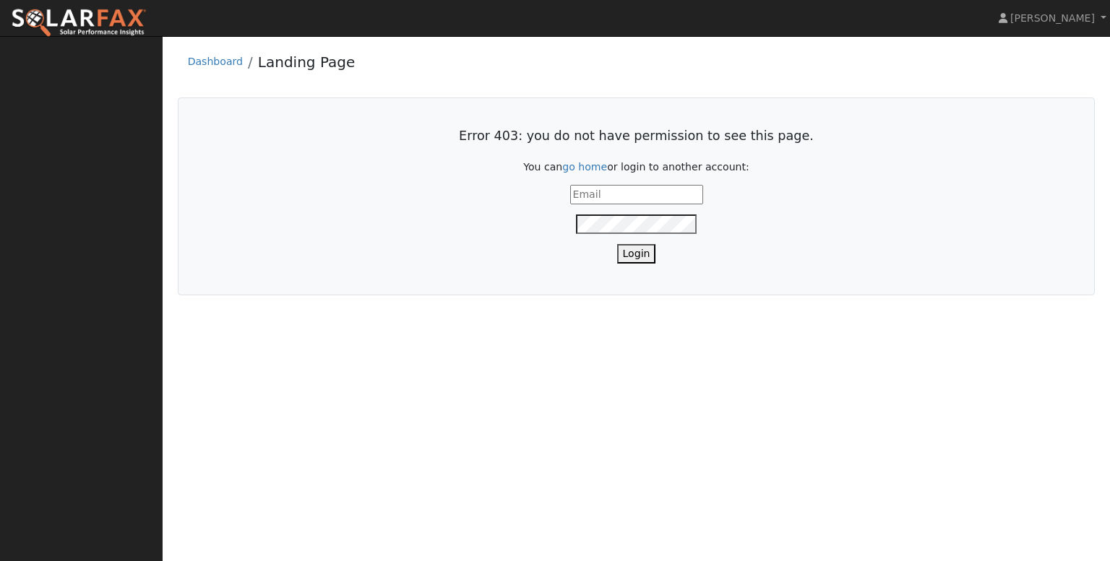
click at [595, 196] on input "text" at bounding box center [636, 195] width 133 height 20
type input "harold@symmetricenergy.com"
click at [634, 255] on button "Login" at bounding box center [636, 254] width 39 height 20
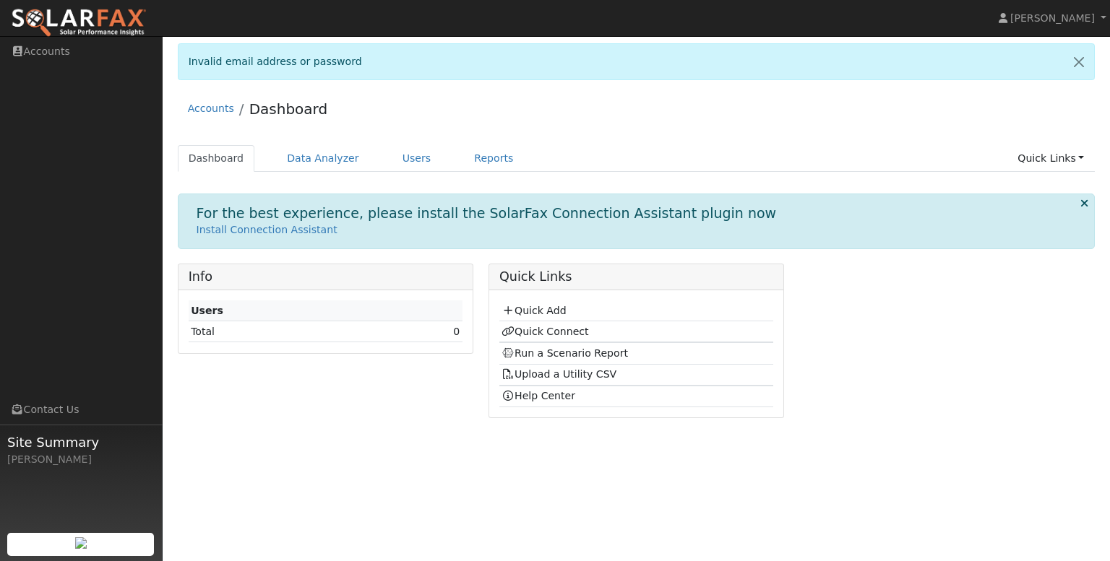
click at [83, 17] on img at bounding box center [79, 23] width 136 height 30
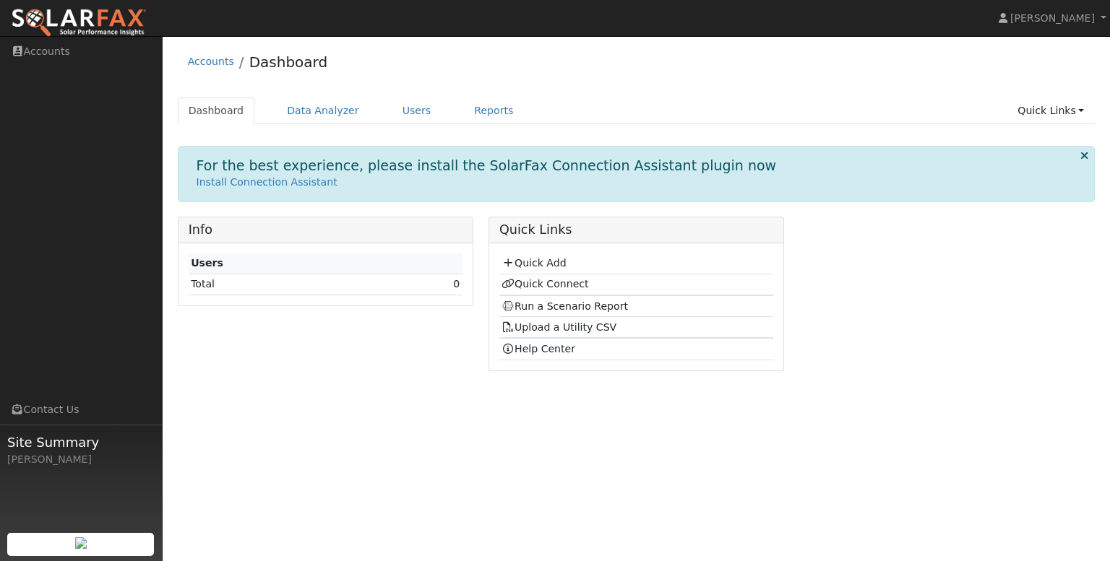
click at [80, 19] on img at bounding box center [79, 23] width 136 height 30
click at [555, 262] on link "Quick Add" at bounding box center [533, 263] width 64 height 12
